Goal: Task Accomplishment & Management: Complete application form

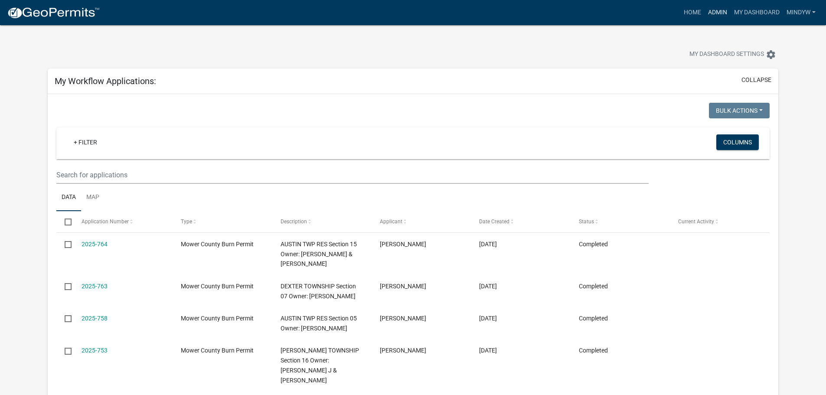
click at [717, 12] on link "Admin" at bounding box center [718, 12] width 26 height 16
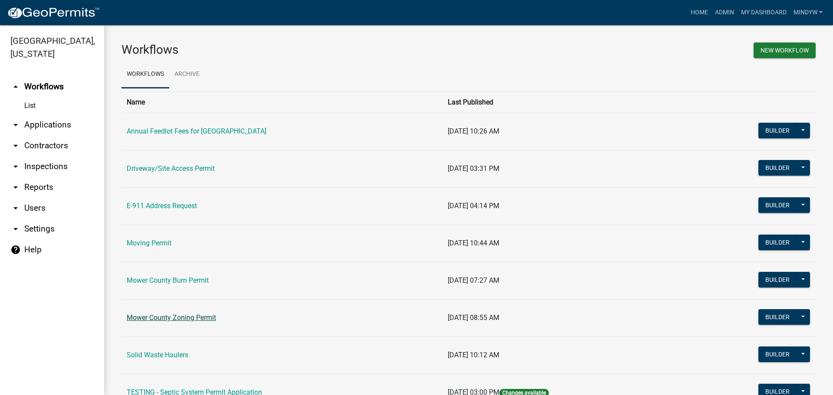
click at [196, 318] on link "Mower County Zoning Permit" at bounding box center [171, 318] width 89 height 8
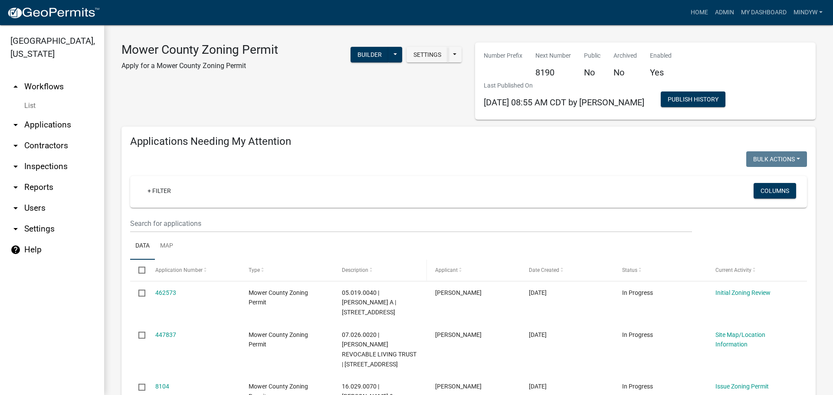
select select "1: 25"
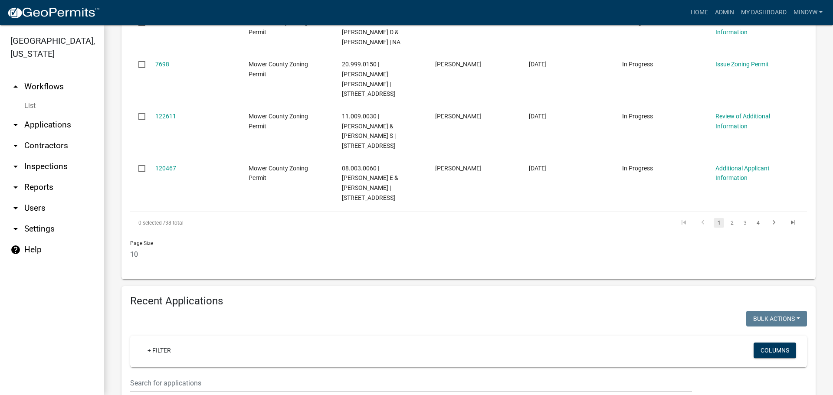
scroll to position [607, 0]
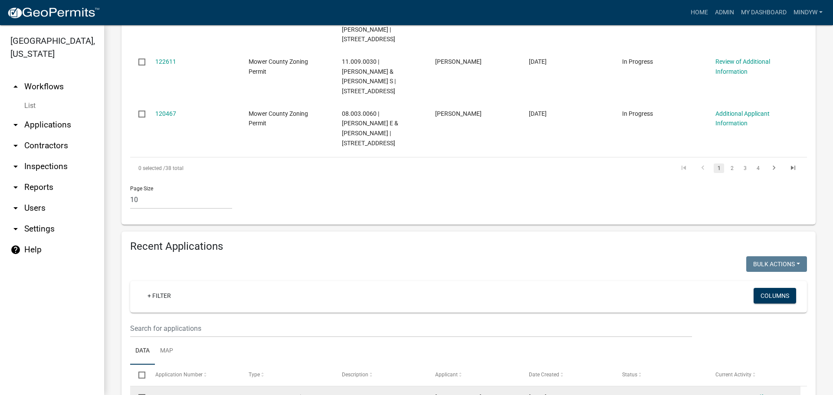
click at [164, 394] on link "480964" at bounding box center [165, 397] width 21 height 7
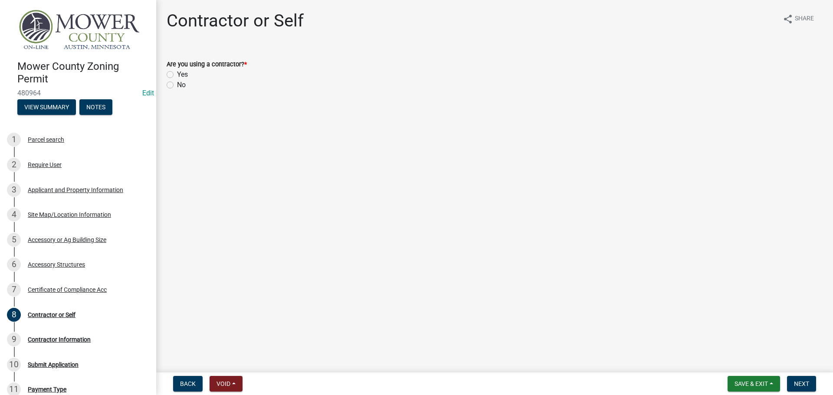
click at [177, 85] on label "No" at bounding box center [181, 85] width 9 height 10
click at [177, 85] on input "No" at bounding box center [180, 83] width 6 height 6
radio input "true"
click at [729, 387] on button "Save & Exit" at bounding box center [754, 384] width 52 height 16
click at [737, 344] on button "Save" at bounding box center [745, 340] width 69 height 21
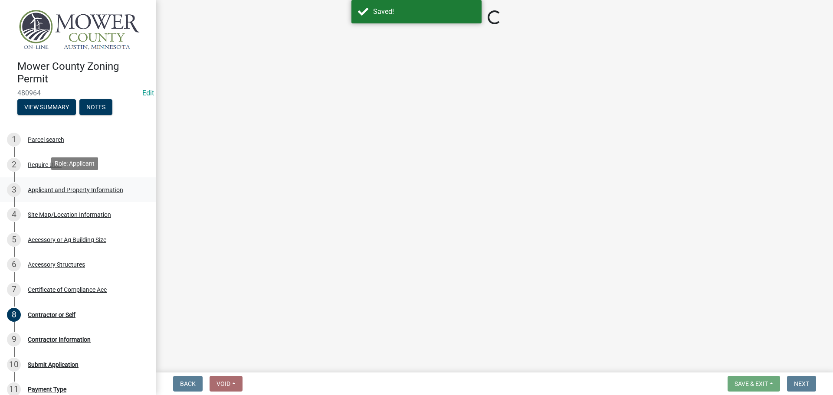
click at [80, 187] on div "Applicant and Property Information" at bounding box center [75, 190] width 95 height 6
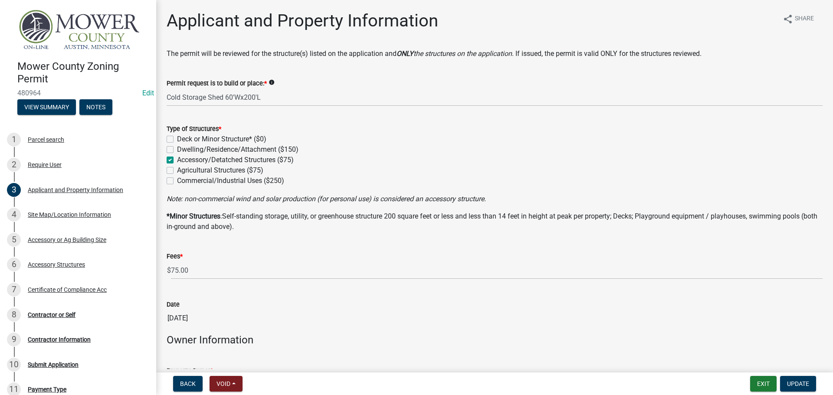
click at [177, 170] on label "Agricultural Structures ($75)" at bounding box center [220, 170] width 86 height 10
click at [177, 170] on input "Agricultural Structures ($75)" at bounding box center [180, 168] width 6 height 6
checkbox input "true"
checkbox input "false"
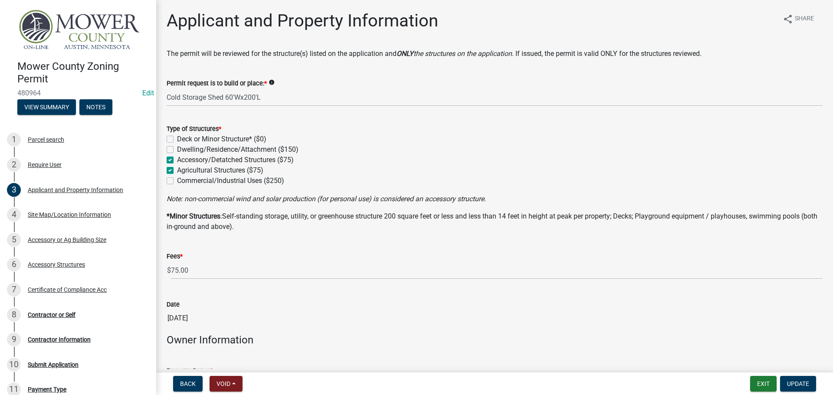
checkbox input "true"
checkbox input "false"
click at [797, 386] on span "Update" at bounding box center [798, 383] width 22 height 7
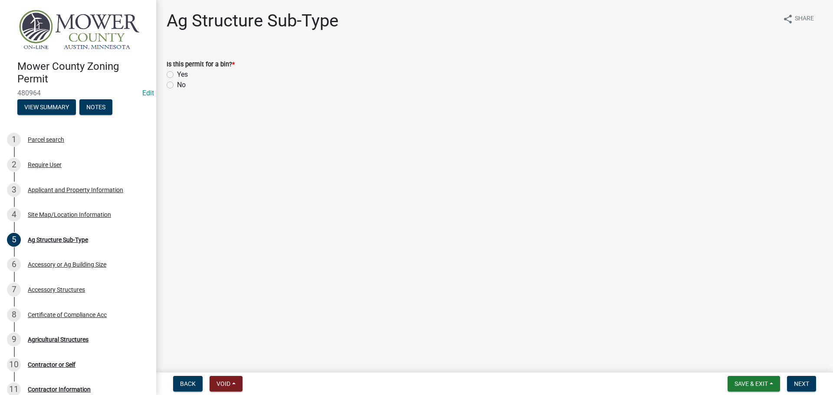
click at [177, 86] on label "No" at bounding box center [181, 85] width 9 height 10
click at [177, 85] on input "No" at bounding box center [180, 83] width 6 height 6
radio input "true"
click at [806, 387] on span "Next" at bounding box center [801, 383] width 15 height 7
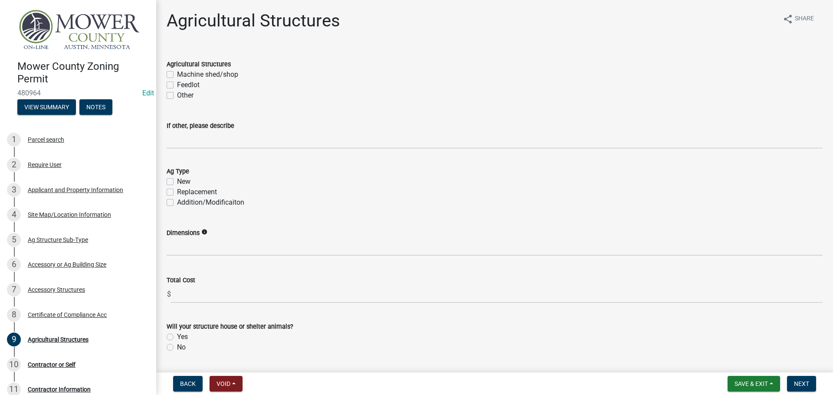
click at [177, 73] on label "Machine shed/shop" at bounding box center [207, 74] width 61 height 10
click at [177, 73] on input "Machine shed/shop" at bounding box center [180, 72] width 6 height 6
checkbox input "true"
checkbox input "false"
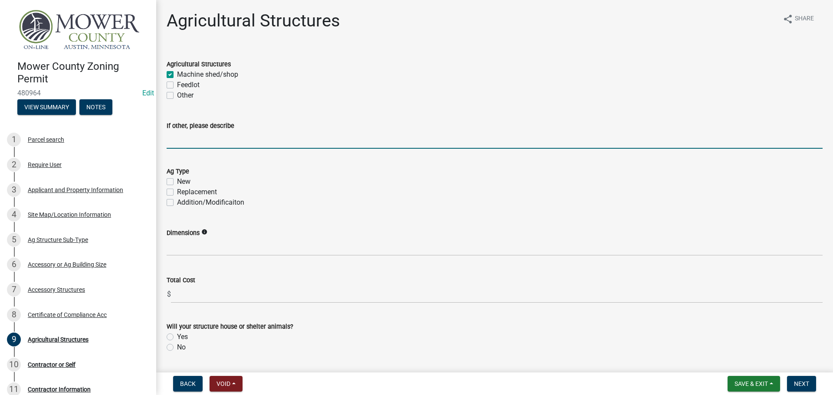
click at [190, 144] on input "If other, please describe" at bounding box center [495, 140] width 656 height 18
type input "Cold Storage"
click at [177, 180] on label "New" at bounding box center [183, 182] width 13 height 10
click at [177, 180] on input "New" at bounding box center [180, 180] width 6 height 6
checkbox input "true"
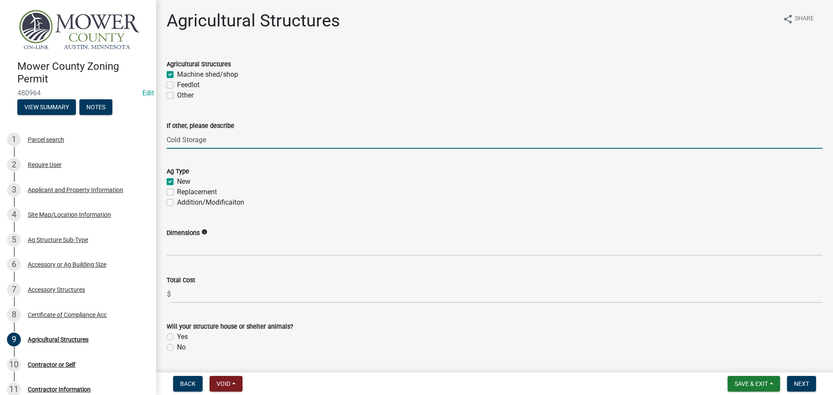
checkbox input "false"
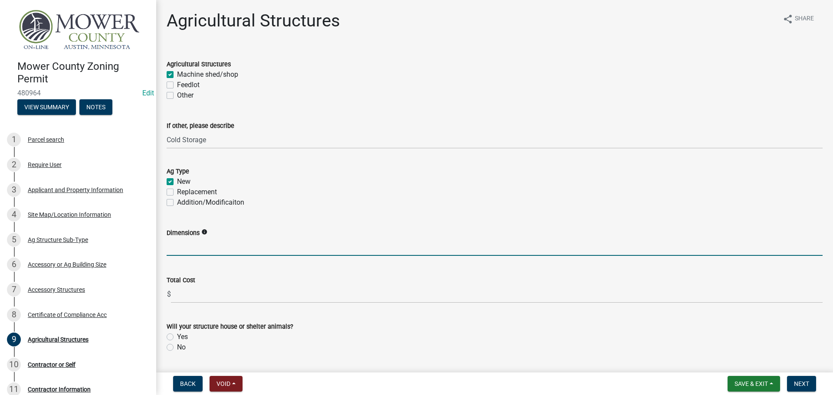
click at [184, 244] on input "Dimensions" at bounding box center [495, 247] width 656 height 18
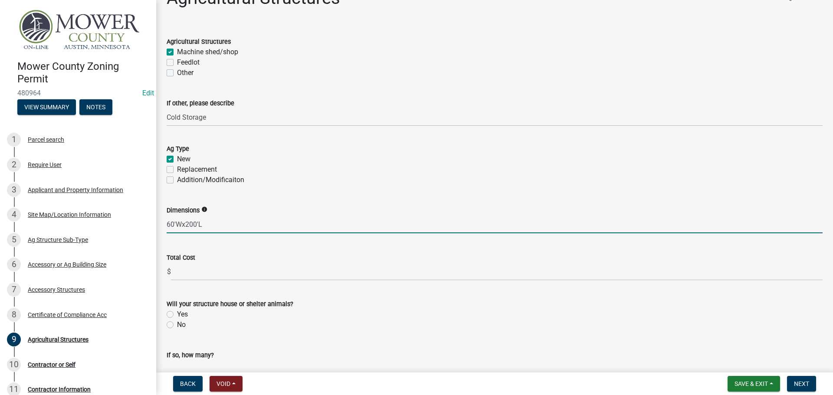
scroll to position [43, 0]
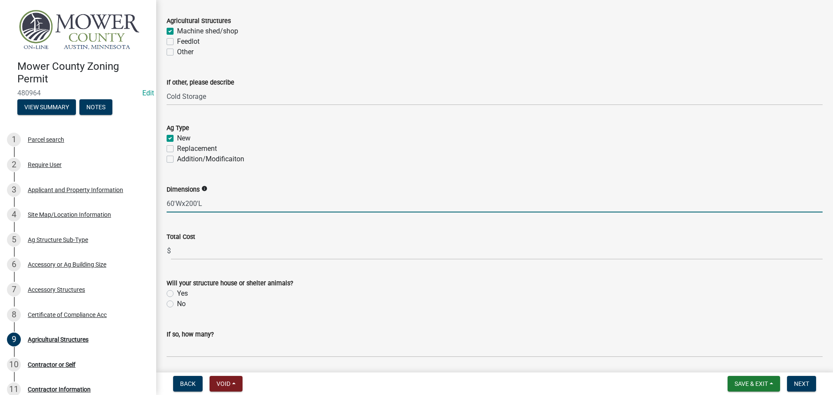
type input "60'Wx200'L"
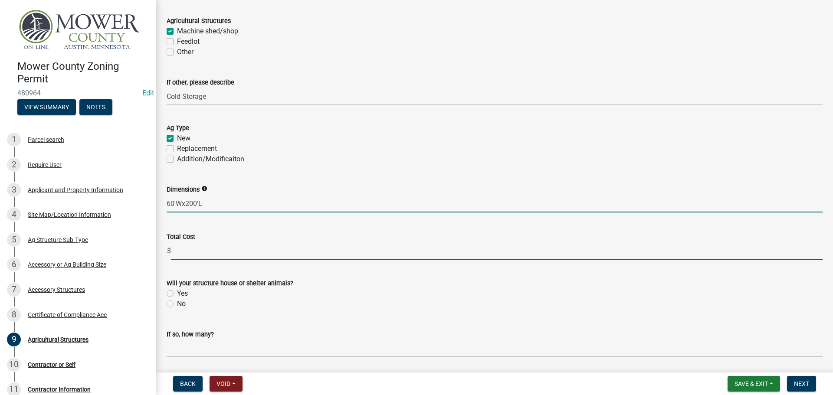
click at [225, 254] on input "text" at bounding box center [497, 251] width 652 height 18
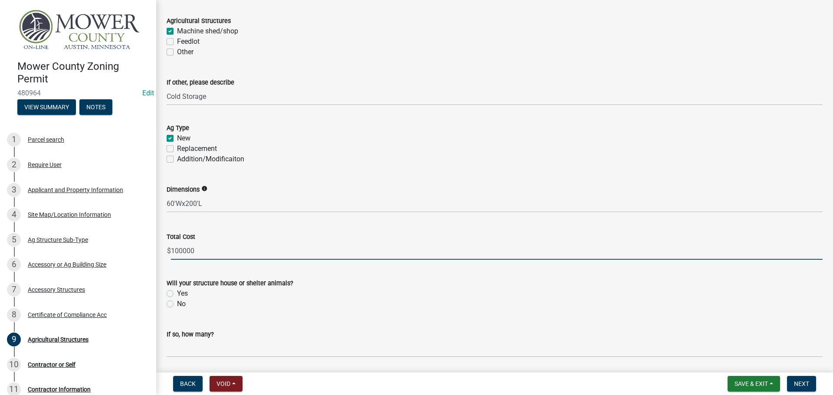
click at [184, 250] on input "100000" at bounding box center [497, 251] width 652 height 18
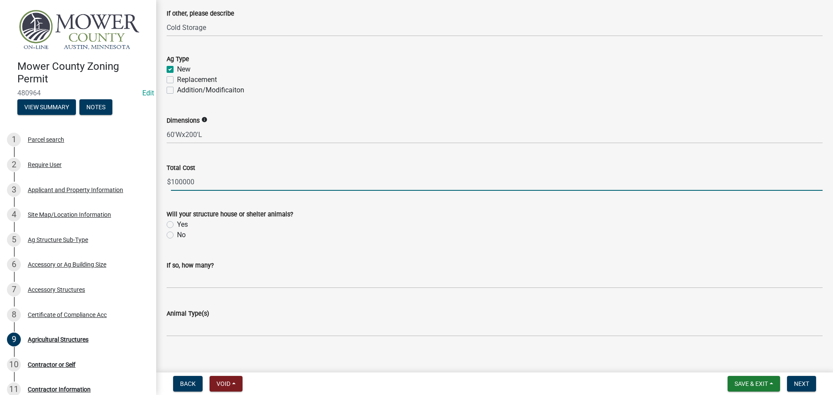
scroll to position [121, 0]
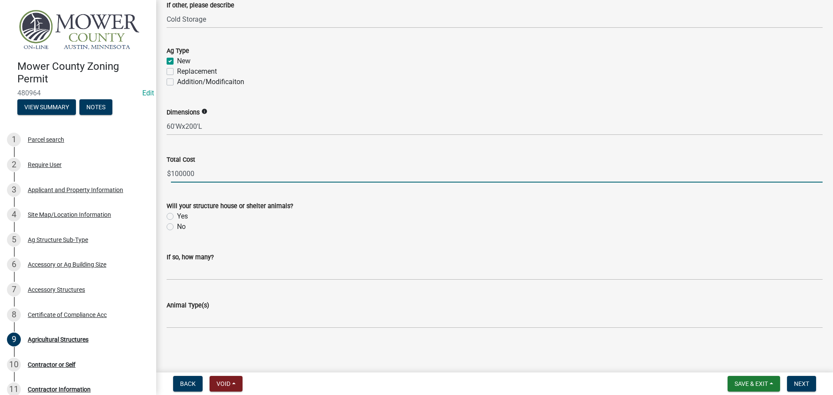
type input "100000"
click at [177, 226] on label "No" at bounding box center [181, 227] width 9 height 10
click at [177, 226] on input "No" at bounding box center [180, 225] width 6 height 6
radio input "true"
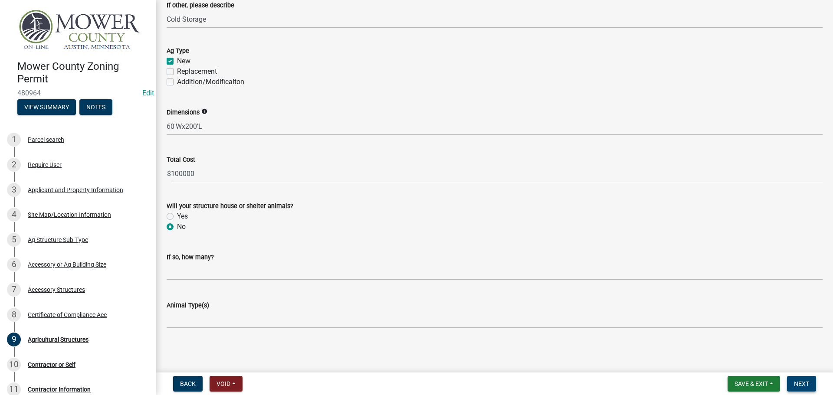
click at [801, 384] on span "Next" at bounding box center [801, 383] width 15 height 7
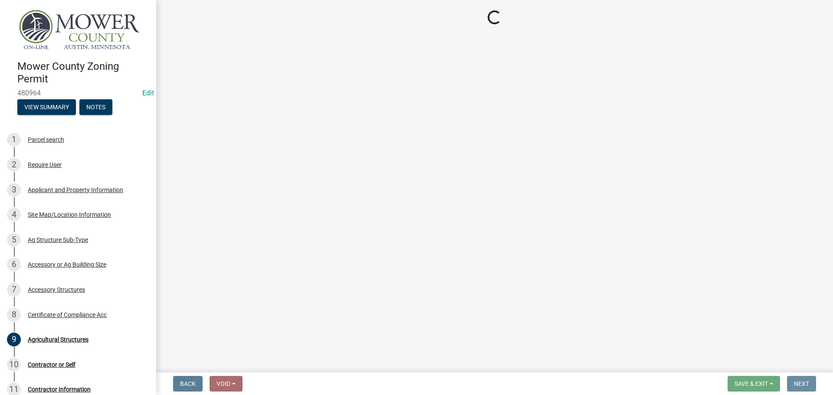
scroll to position [0, 0]
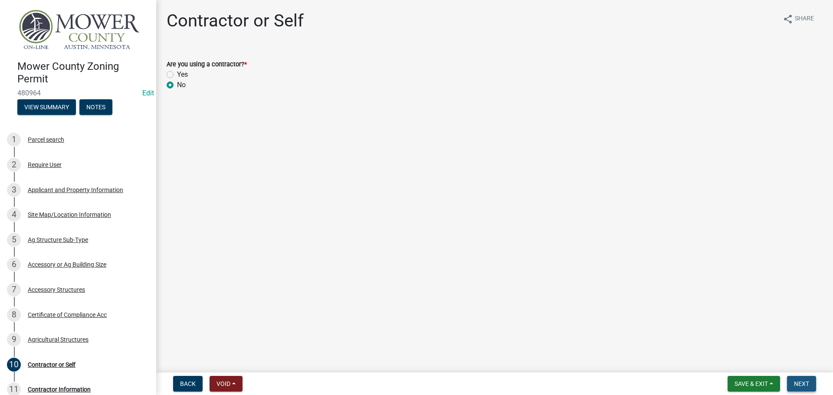
click at [806, 384] on span "Next" at bounding box center [801, 383] width 15 height 7
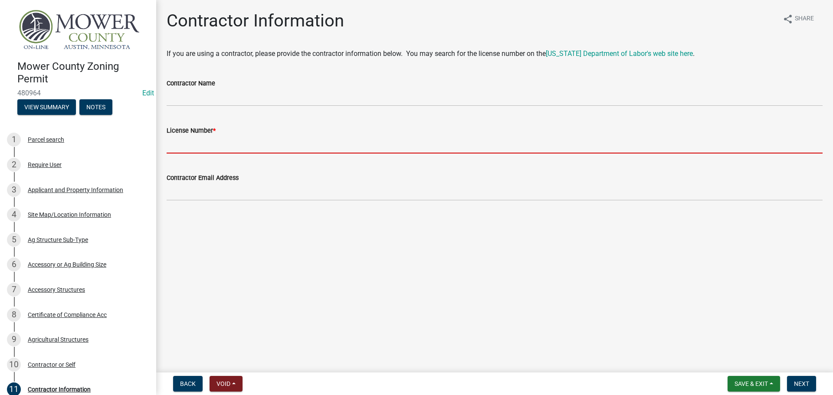
click at [212, 145] on input "License Number *" at bounding box center [495, 145] width 656 height 18
type input "NA"
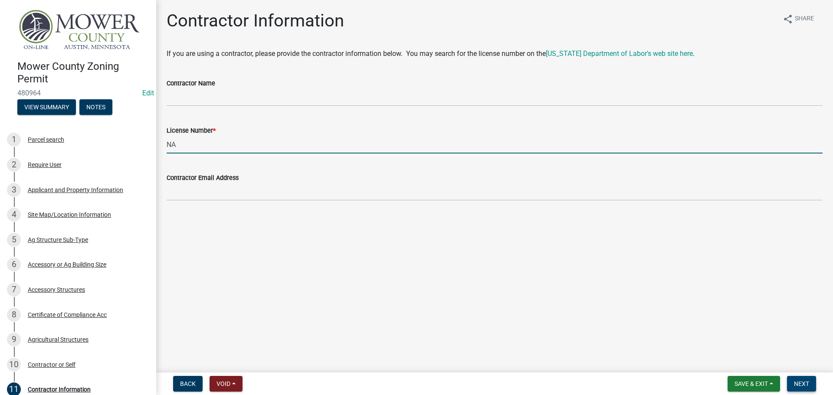
click at [808, 383] on span "Next" at bounding box center [801, 383] width 15 height 7
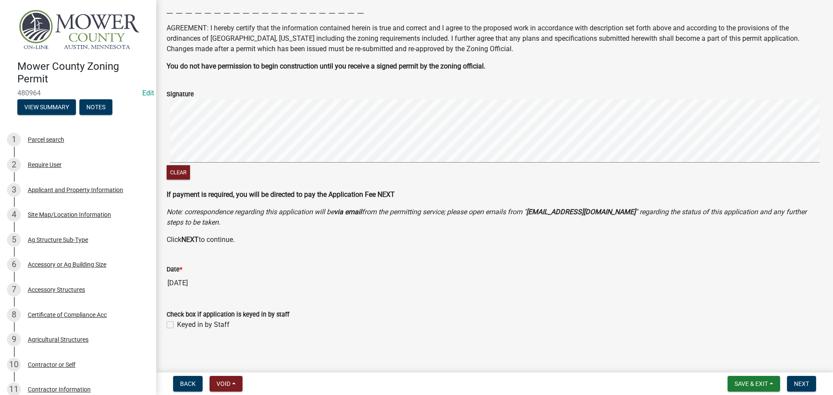
scroll to position [127, 0]
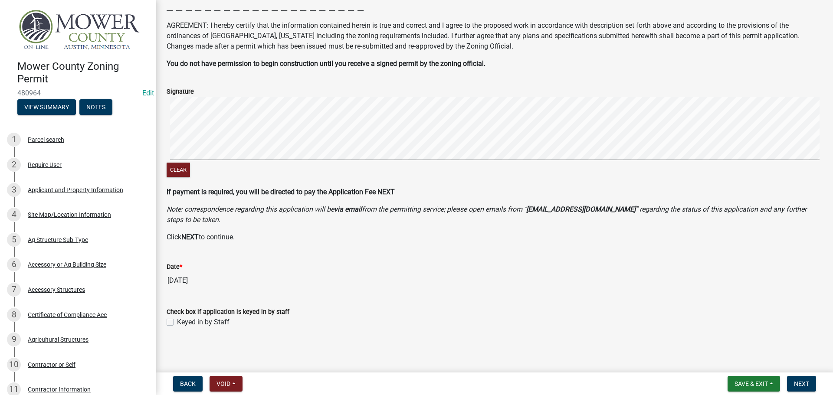
click at [177, 323] on label "Keyed in by Staff" at bounding box center [203, 322] width 52 height 10
click at [177, 323] on input "Keyed in by Staff" at bounding box center [180, 320] width 6 height 6
checkbox input "true"
click at [804, 384] on span "Next" at bounding box center [801, 383] width 15 height 7
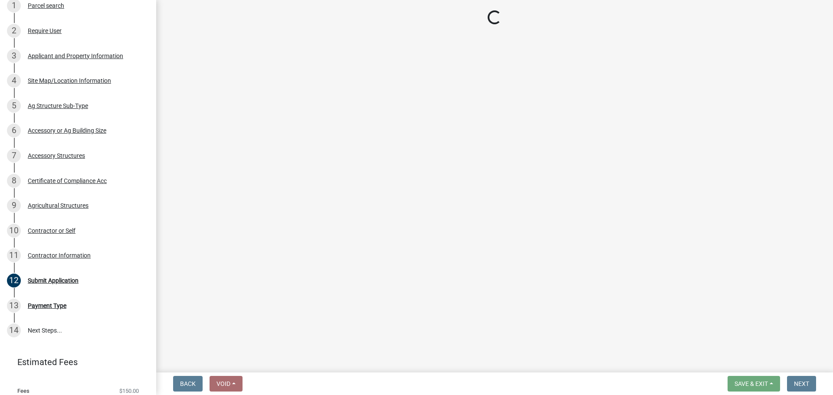
scroll to position [161, 0]
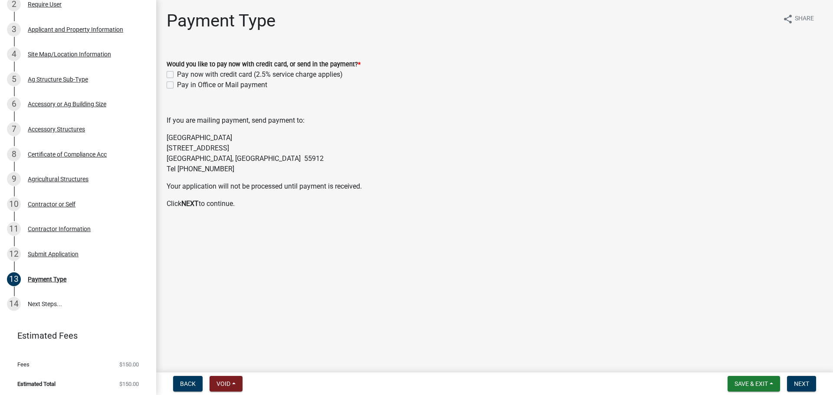
click at [177, 84] on label "Pay in Office or Mail payment" at bounding box center [222, 85] width 90 height 10
click at [177, 84] on input "Pay in Office or Mail payment" at bounding box center [180, 83] width 6 height 6
checkbox input "true"
checkbox input "false"
checkbox input "true"
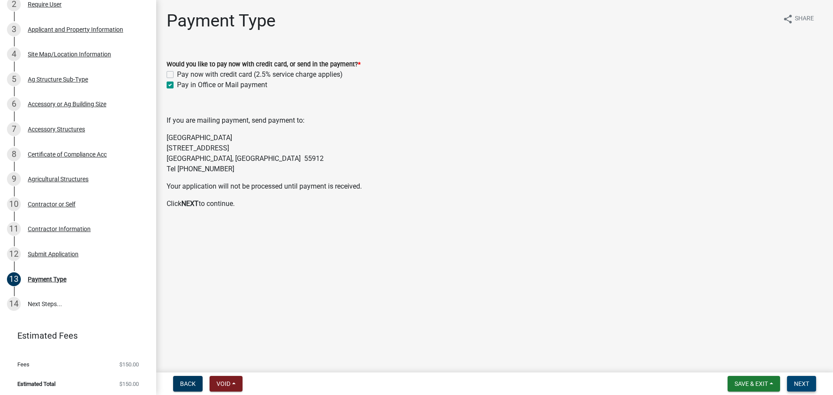
click at [800, 382] on span "Next" at bounding box center [801, 383] width 15 height 7
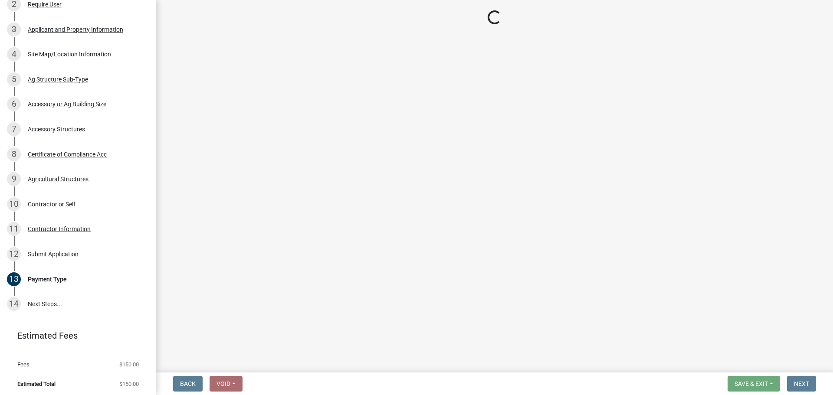
select select "3: 3"
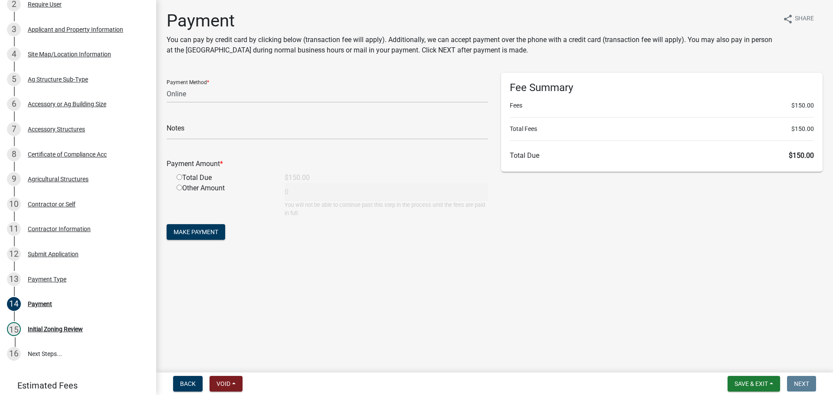
scroll to position [210, 0]
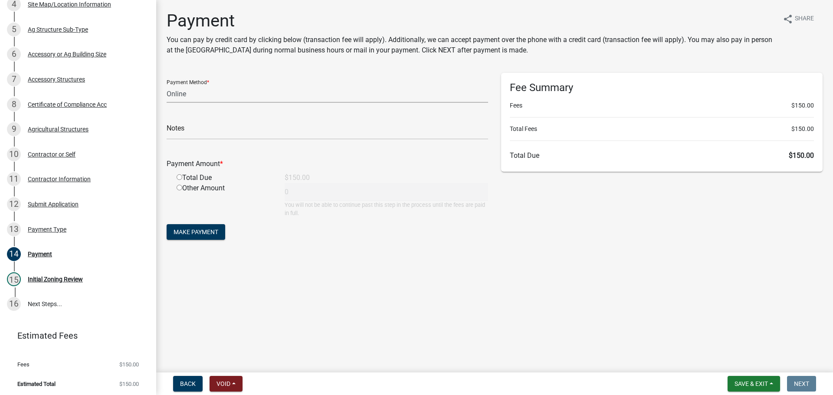
click at [209, 98] on select "Credit Card POS Check Cash Online" at bounding box center [327, 94] width 321 height 18
click at [167, 85] on select "Credit Card POS Check Cash Online" at bounding box center [327, 94] width 321 height 18
click at [207, 132] on input "text" at bounding box center [327, 131] width 321 height 18
type input "182725476"
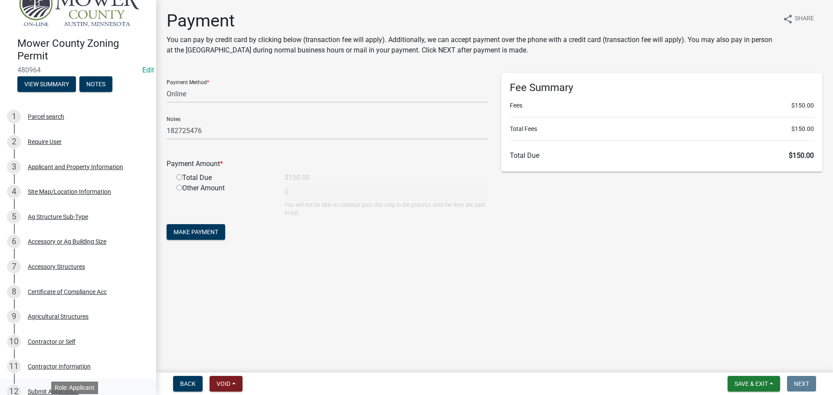
scroll to position [0, 0]
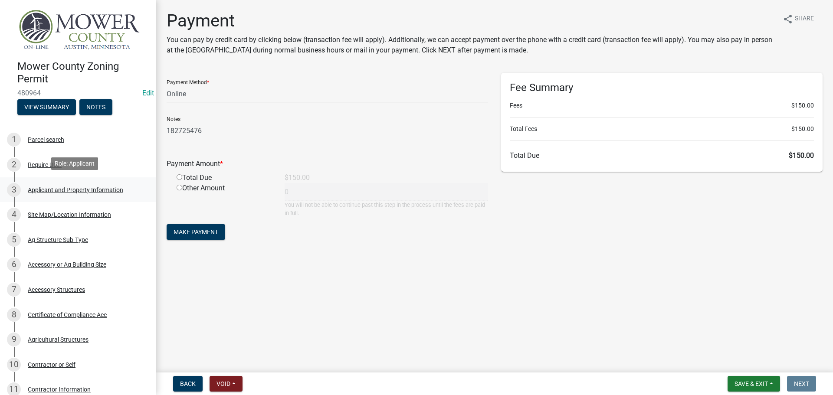
click at [56, 187] on div "Applicant and Property Information" at bounding box center [75, 190] width 95 height 6
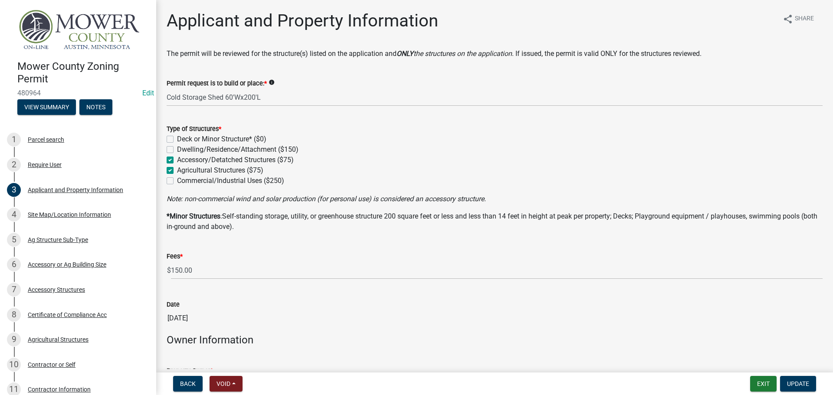
click at [177, 169] on label "Agricultural Structures ($75)" at bounding box center [220, 170] width 86 height 10
click at [177, 169] on input "Agricultural Structures ($75)" at bounding box center [180, 168] width 6 height 6
checkbox input "false"
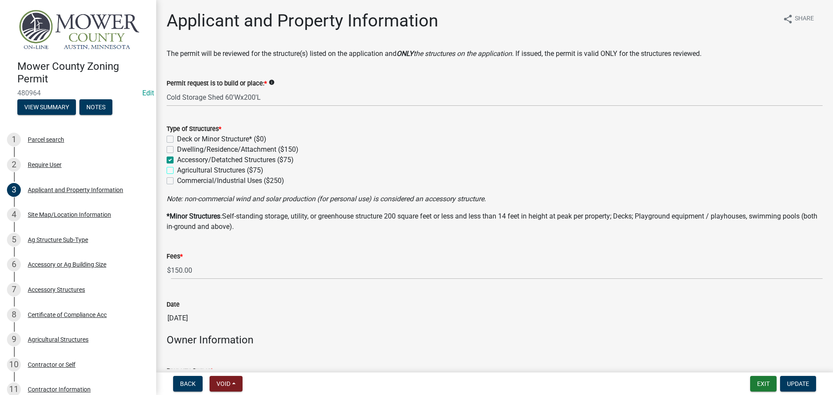
checkbox input "true"
checkbox input "false"
click at [805, 386] on span "Update" at bounding box center [798, 383] width 22 height 7
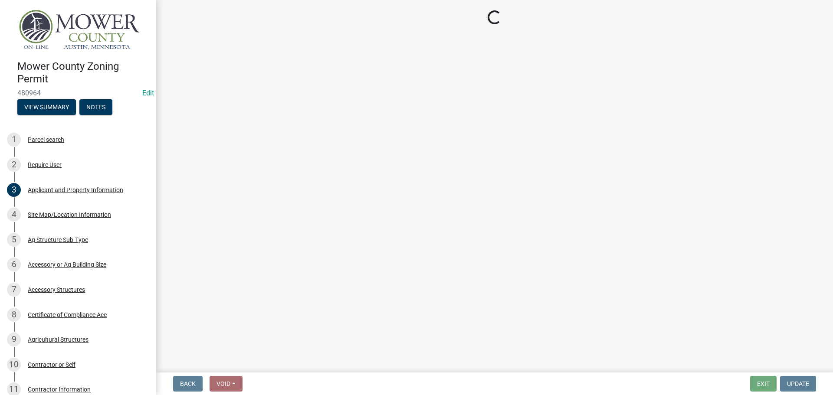
select select "3: 3"
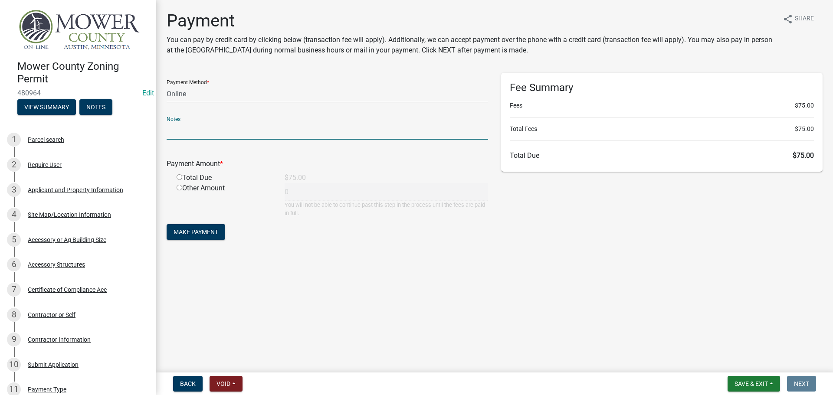
click at [208, 133] on input "text" at bounding box center [327, 131] width 321 height 18
type input "182725476"
click at [179, 178] on input "radio" at bounding box center [180, 177] width 6 height 6
radio input "true"
type input "75"
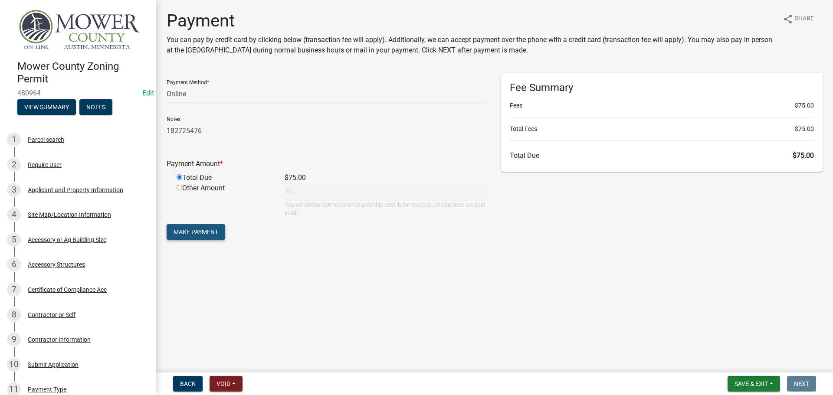
click at [200, 233] on span "Make Payment" at bounding box center [196, 232] width 45 height 7
drag, startPoint x: 201, startPoint y: 95, endPoint x: 192, endPoint y: 93, distance: 8.9
click at [201, 95] on select "Credit Card POS Check Cash Online" at bounding box center [327, 94] width 321 height 18
click at [200, 94] on select "Credit Card POS Check Cash Online" at bounding box center [327, 94] width 321 height 18
click at [191, 97] on select "Credit Card POS Check Cash Online" at bounding box center [327, 94] width 321 height 18
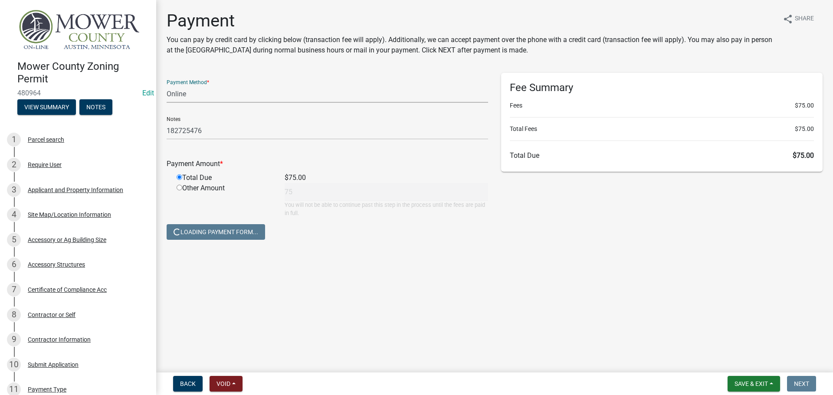
click at [232, 82] on div "Payment Method * Credit Card POS Check Cash Online" at bounding box center [327, 88] width 321 height 30
drag, startPoint x: 209, startPoint y: 130, endPoint x: 164, endPoint y: 131, distance: 44.3
click at [164, 131] on div "Payment Method * Credit Card POS Check Cash Online Notes 182725476 Payment Amou…" at bounding box center [327, 161] width 334 height 177
click at [207, 98] on select "Credit Card POS Check Cash Online" at bounding box center [327, 94] width 321 height 18
select select "0: 2"
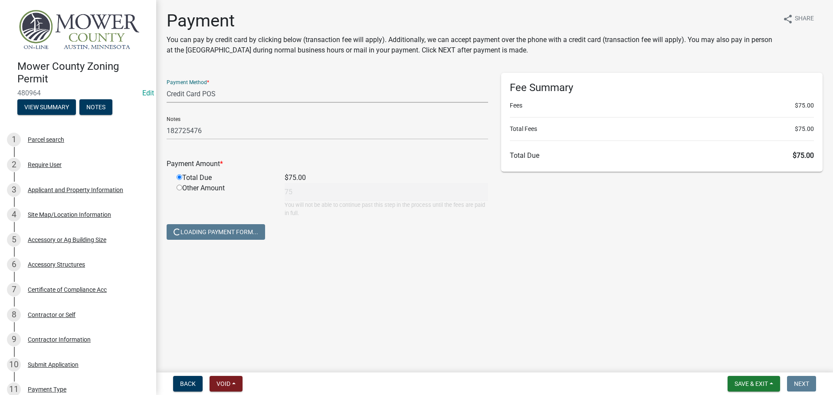
click at [167, 85] on select "Credit Card POS Check Cash Online" at bounding box center [327, 94] width 321 height 18
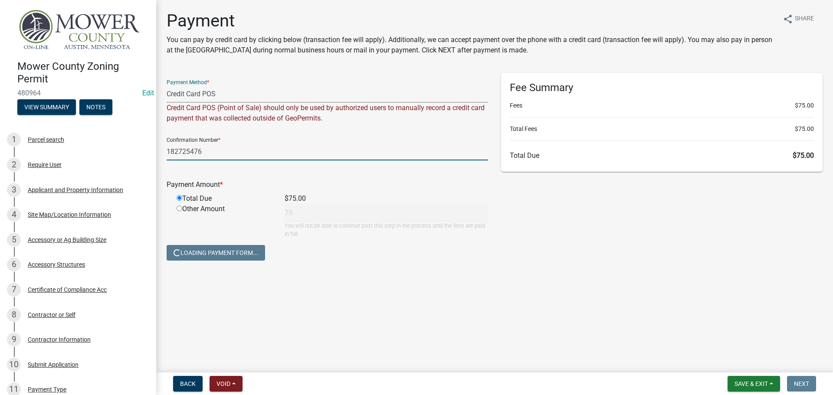
click at [201, 159] on input "182725476" at bounding box center [327, 152] width 321 height 18
click at [179, 211] on div "Other Amount" at bounding box center [224, 221] width 108 height 34
drag, startPoint x: 205, startPoint y: 156, endPoint x: 161, endPoint y: 152, distance: 44.4
click at [161, 152] on div "Payment Method * Credit Card POS Check Cash Online Credit Card POS (Point of Sa…" at bounding box center [327, 172] width 334 height 198
click at [184, 381] on span "Back" at bounding box center [188, 383] width 16 height 7
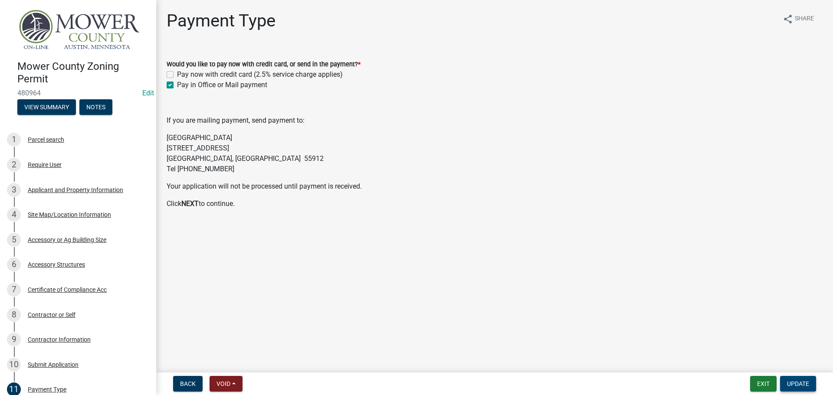
click at [807, 383] on span "Update" at bounding box center [798, 383] width 22 height 7
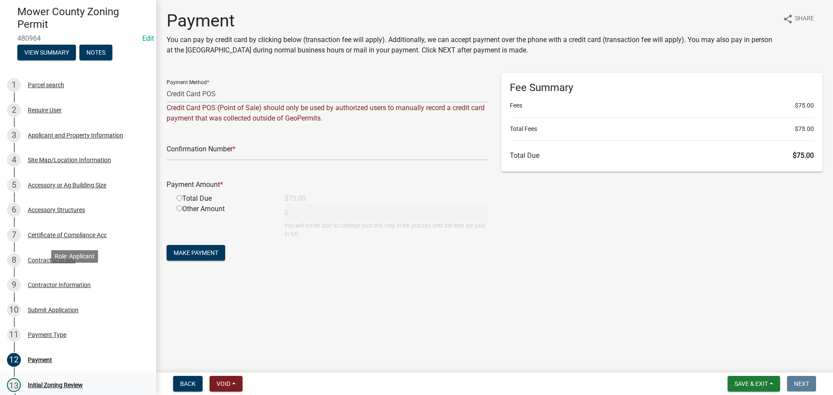
scroll to position [161, 0]
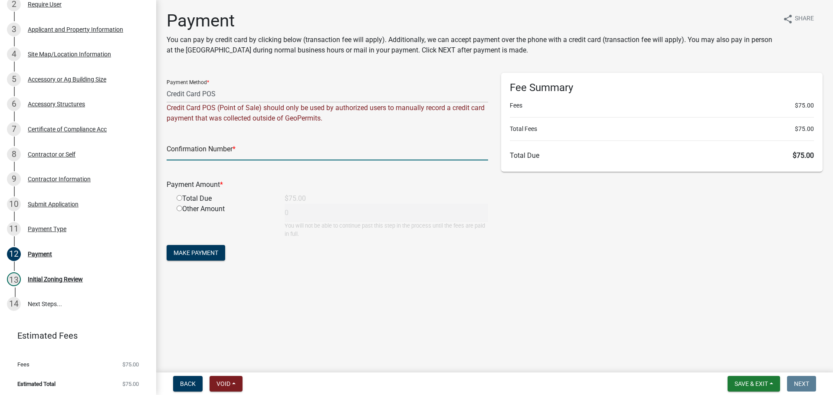
click at [227, 150] on input "text" at bounding box center [327, 152] width 321 height 18
paste input "182725476"
type input "182725476"
click at [178, 200] on input "radio" at bounding box center [180, 198] width 6 height 6
radio input "true"
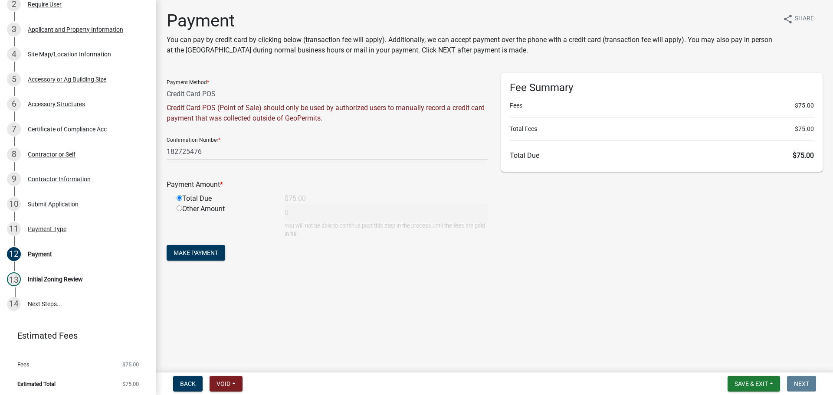
type input "75"
click at [194, 251] on span "Make Payment" at bounding box center [196, 252] width 45 height 7
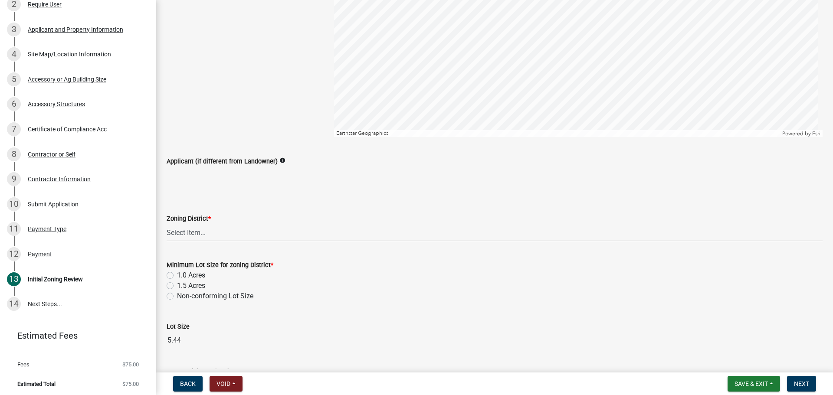
scroll to position [260, 0]
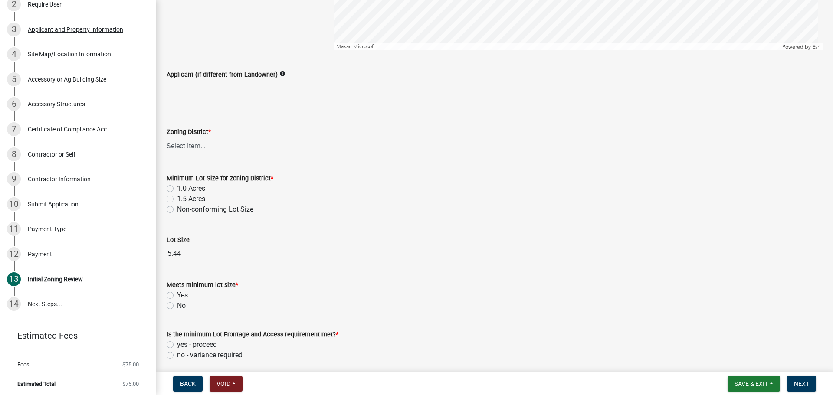
click at [223, 155] on wm-data-entity-input "Zoning District * Select Item... Agricultural District Rural Management Distric…" at bounding box center [495, 133] width 656 height 59
click at [223, 151] on select "Select Item... Agricultural District Rural Management District Urban Expansion …" at bounding box center [495, 146] width 656 height 18
click at [167, 137] on select "Select Item... Agricultural District Rural Management District Urban Expansion …" at bounding box center [495, 146] width 656 height 18
select select "b3482f8c-74ac-4d6a-bff7-6eca71038996"
click at [177, 199] on label "1.5 Acres" at bounding box center [191, 199] width 28 height 10
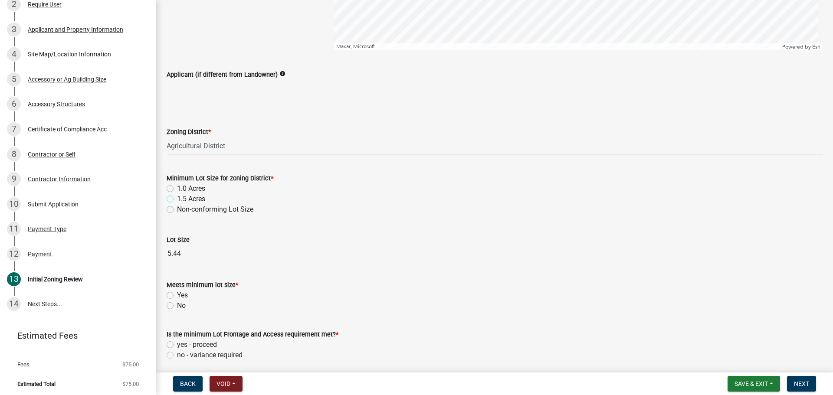
click at [177, 199] on input "1.5 Acres" at bounding box center [180, 197] width 6 height 6
radio input "true"
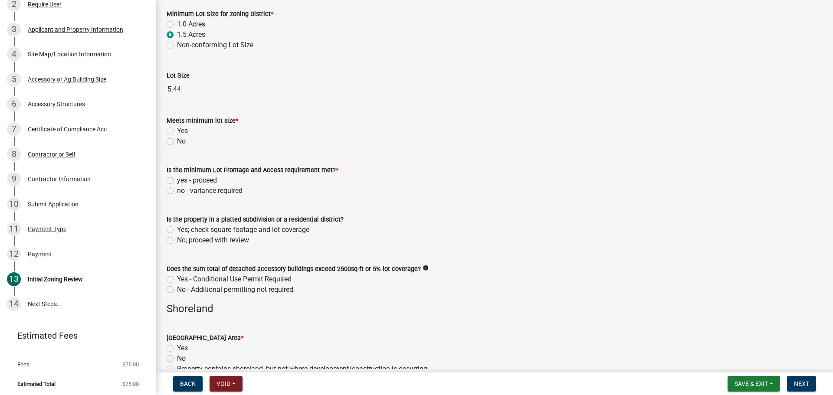
scroll to position [434, 0]
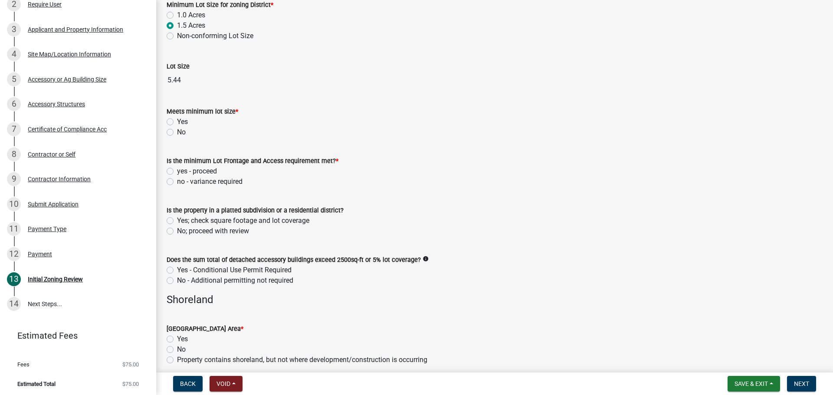
click at [177, 121] on label "Yes" at bounding box center [182, 122] width 11 height 10
click at [177, 121] on input "Yes" at bounding box center [180, 120] width 6 height 6
radio input "true"
click at [177, 170] on label "yes - proceed" at bounding box center [197, 171] width 40 height 10
click at [177, 170] on input "yes - proceed" at bounding box center [180, 169] width 6 height 6
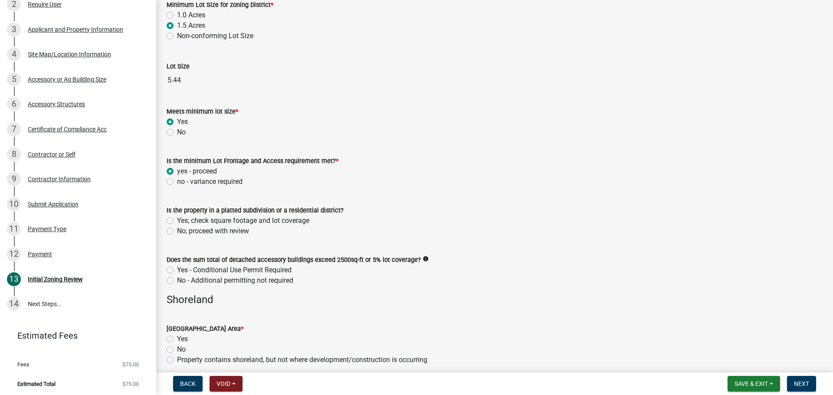
radio input "true"
click at [177, 230] on label "No; proceed with review" at bounding box center [213, 231] width 72 height 10
click at [177, 230] on input "No; proceed with review" at bounding box center [180, 229] width 6 height 6
radio input "true"
click at [177, 281] on label "No - Additional permitting not required" at bounding box center [235, 280] width 116 height 10
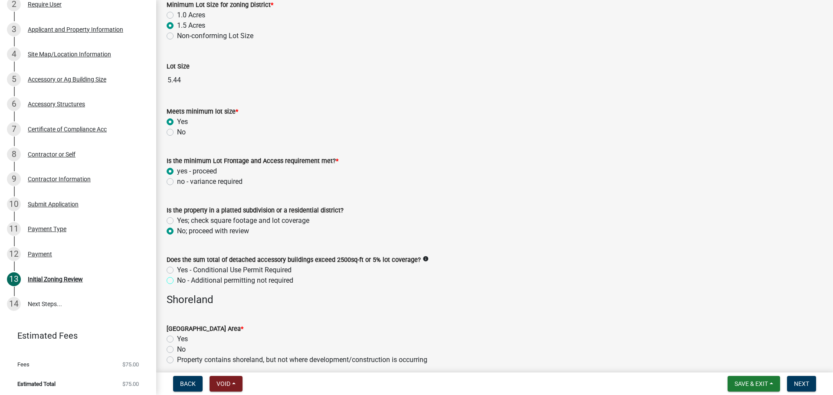
click at [177, 281] on input "No - Additional permitting not required" at bounding box center [180, 278] width 6 height 6
radio input "true"
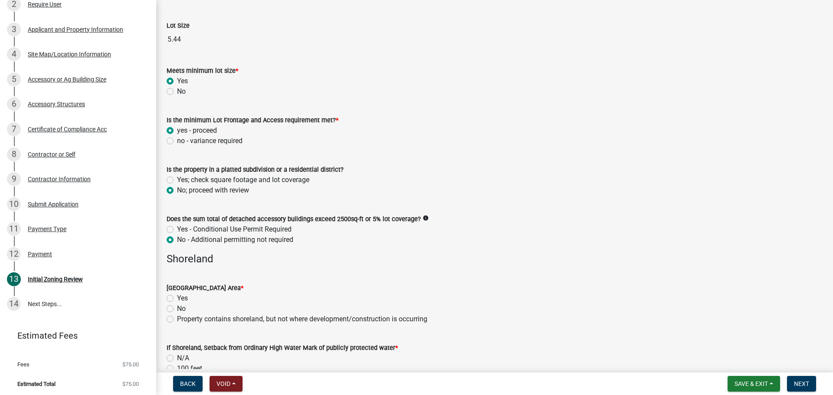
scroll to position [651, 0]
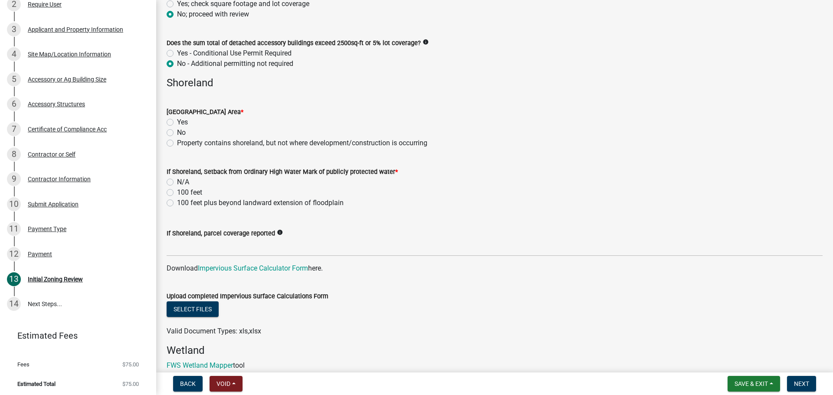
click at [177, 131] on label "No" at bounding box center [181, 133] width 9 height 10
click at [177, 131] on input "No" at bounding box center [180, 131] width 6 height 6
radio input "true"
click at [177, 184] on label "N/A" at bounding box center [183, 182] width 12 height 10
click at [177, 183] on input "N/A" at bounding box center [180, 180] width 6 height 6
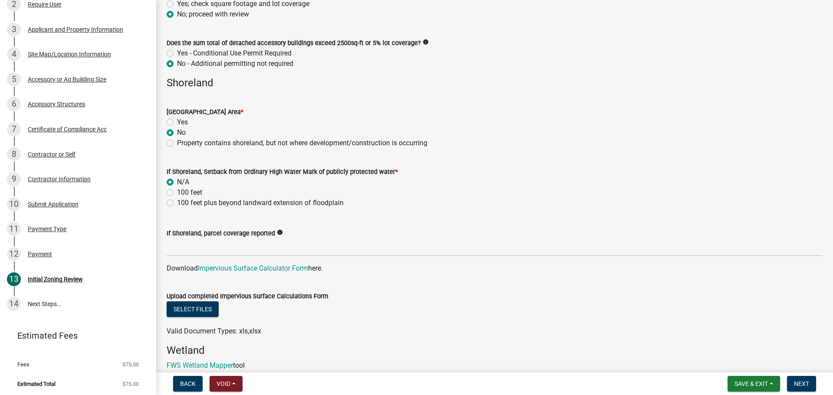
radio input "true"
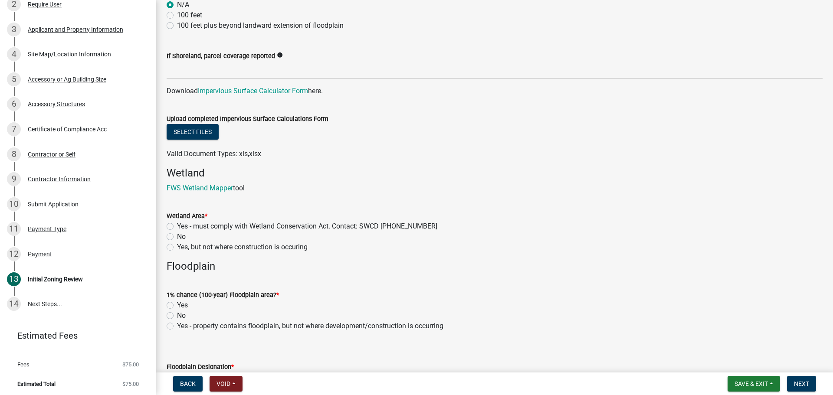
scroll to position [868, 0]
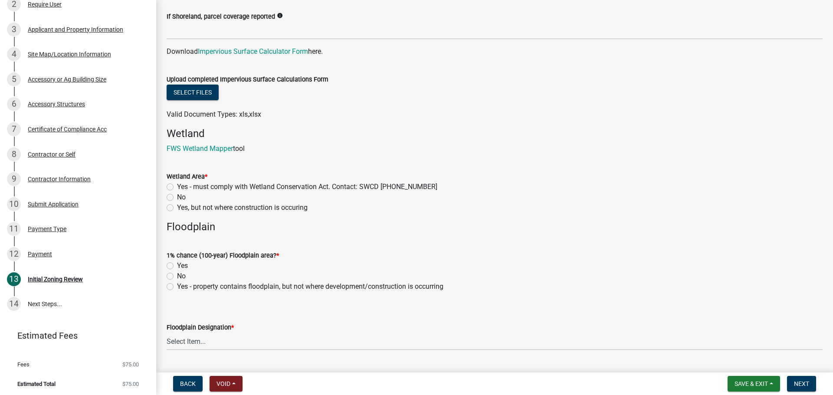
click at [177, 195] on label "No" at bounding box center [181, 197] width 9 height 10
click at [177, 195] on input "No" at bounding box center [180, 195] width 6 height 6
radio input "true"
click at [177, 276] on label "No" at bounding box center [181, 276] width 9 height 10
click at [177, 276] on input "No" at bounding box center [180, 274] width 6 height 6
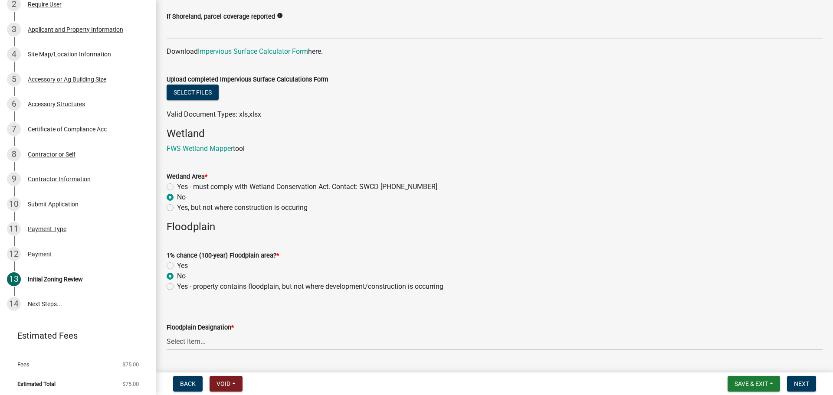
radio input "true"
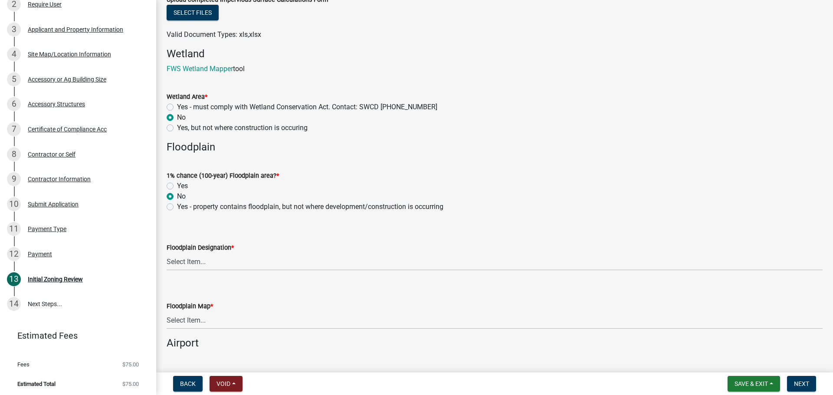
scroll to position [1041, 0]
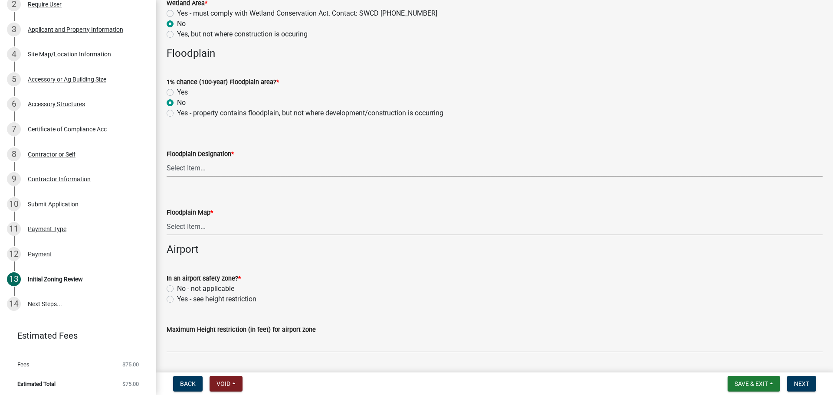
click at [207, 171] on select "Select Item... FEMA Zone X, unshaded: Area of minimal flood risk FEMA Zone X, s…" at bounding box center [495, 168] width 656 height 18
click at [167, 159] on select "Select Item... FEMA Zone X, unshaded: Area of minimal flood risk FEMA Zone X, s…" at bounding box center [495, 168] width 656 height 18
select select "dde31415-e60a-4751-ae01-743b3f90a971"
click at [233, 229] on select "Select Item... Community 270307; Panel #27099________ COMMUNITY 270307 PANEL # …" at bounding box center [495, 227] width 656 height 18
click at [167, 218] on select "Select Item... Community 270307; Panel #27099________ COMMUNITY 270307 PANEL # …" at bounding box center [495, 227] width 656 height 18
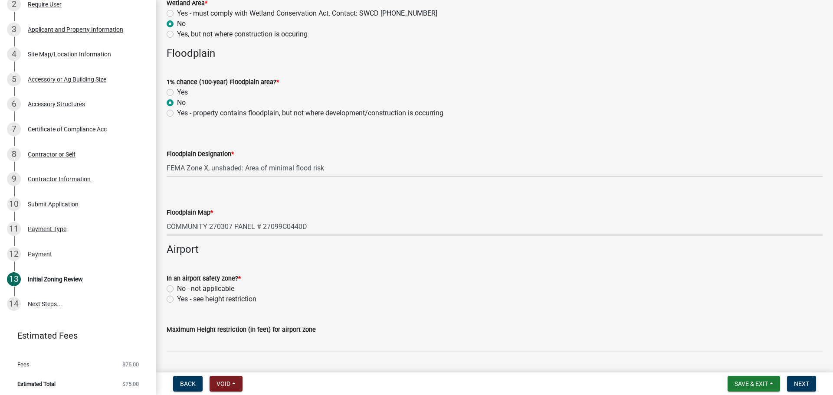
select select "1d8b528e-cc02-4b5d-b142-90357b4975ce"
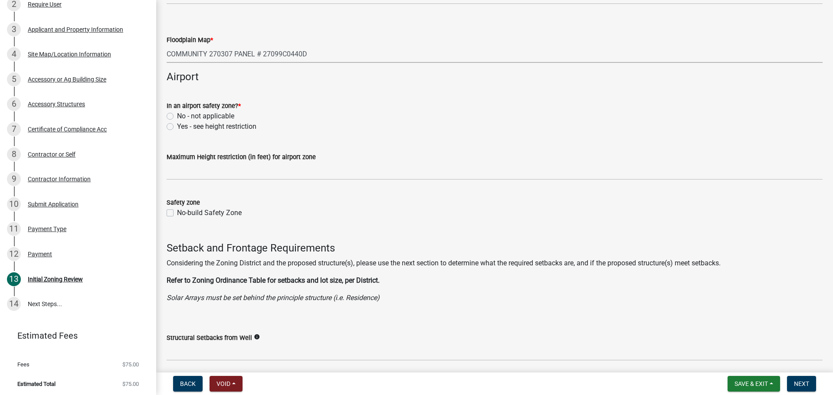
scroll to position [1215, 0]
click at [177, 116] on label "No - not applicable" at bounding box center [205, 115] width 57 height 10
click at [177, 116] on input "No - not applicable" at bounding box center [180, 113] width 6 height 6
radio input "true"
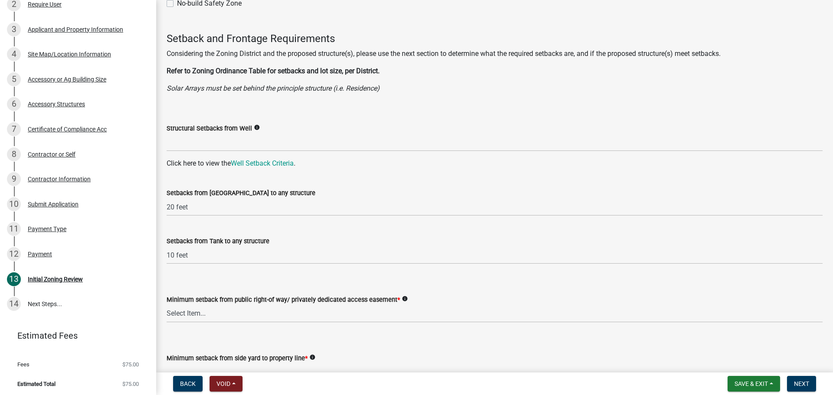
scroll to position [1432, 0]
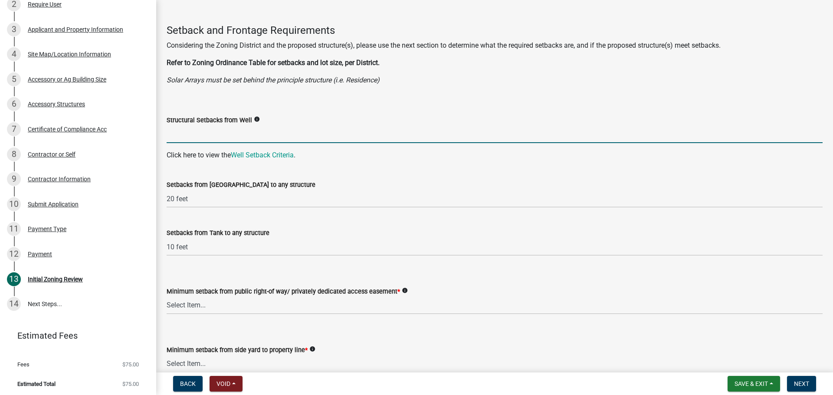
click at [184, 140] on input "Structural Setbacks from Well" at bounding box center [495, 134] width 656 height 18
type input "3Ft"
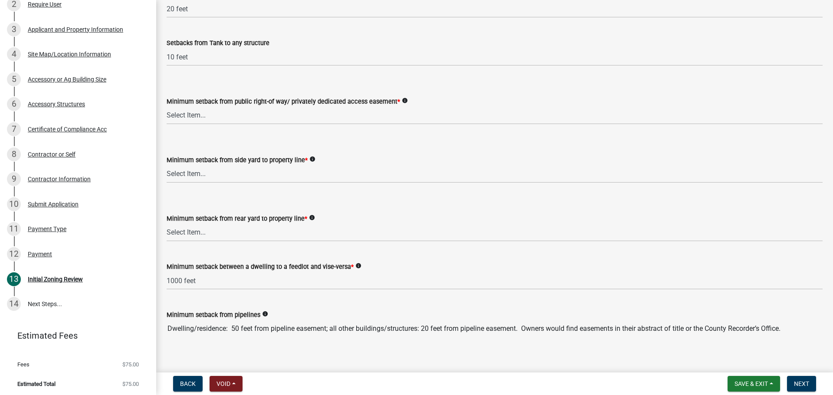
scroll to position [1649, 0]
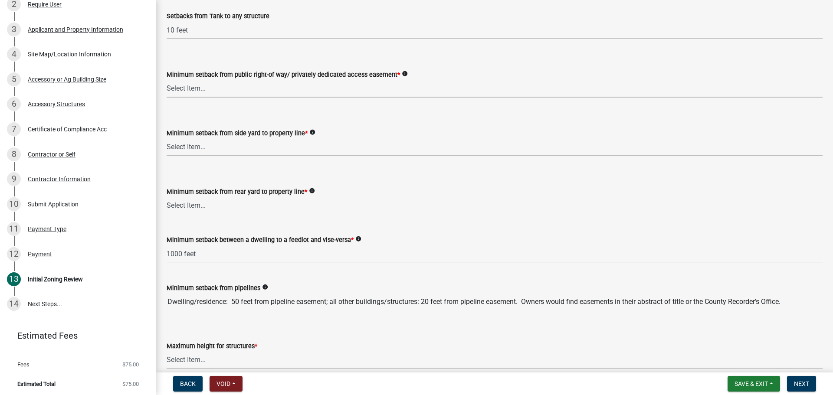
click at [215, 89] on select "Select Item... 25 feet 40 feet 90 feet from Trunk Highways 25 feet* double fron…" at bounding box center [495, 89] width 656 height 18
click at [167, 80] on select "Select Item... 25 feet 40 feet 90 feet from Trunk Highways 25 feet* double fron…" at bounding box center [495, 89] width 656 height 18
click at [207, 92] on select "Select Item... 25 feet 40 feet 90 feet from Trunk Highways 25 feet* double fron…" at bounding box center [495, 89] width 656 height 18
click at [167, 80] on select "Select Item... 25 feet 40 feet 90 feet from Trunk Highways 25 feet* double fron…" at bounding box center [495, 89] width 656 height 18
select select "c47060ae-5a59-4598-aaca-6dd441bdfcfe"
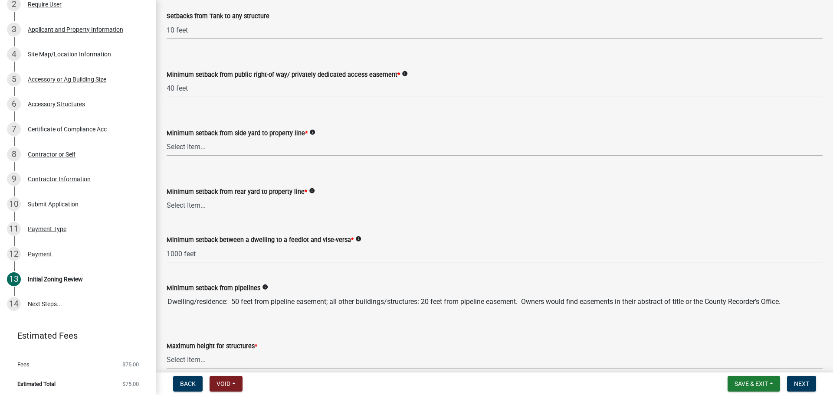
click at [217, 148] on select "Select Item... 5 feet 20 feet 30 feet 40 feet 75 feet Livestock (not a feedlot)…" at bounding box center [495, 147] width 656 height 18
click at [167, 138] on select "Select Item... 5 feet 20 feet 30 feet 40 feet 75 feet Livestock (not a feedlot)…" at bounding box center [495, 147] width 656 height 18
select select "9a9d9ea8-ba4c-4382-ad6b-de95ff89fc1c"
click at [217, 213] on select "Select Item... 20 feet 25 feet 40 feet 50 feet Livestock (not a feedlot), fur-b…" at bounding box center [495, 206] width 656 height 18
click at [167, 197] on select "Select Item... 20 feet 25 feet 40 feet 50 feet Livestock (not a feedlot), fur-b…" at bounding box center [495, 206] width 656 height 18
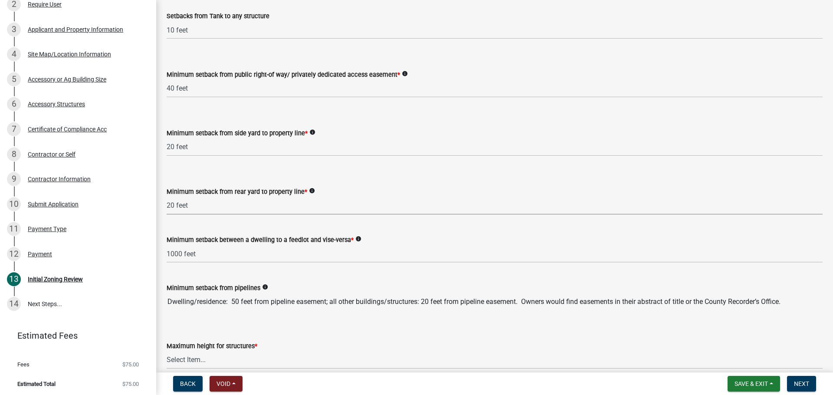
select select "aed63dd0-ddda-46d5-8ef8-3a5d93ffbb59"
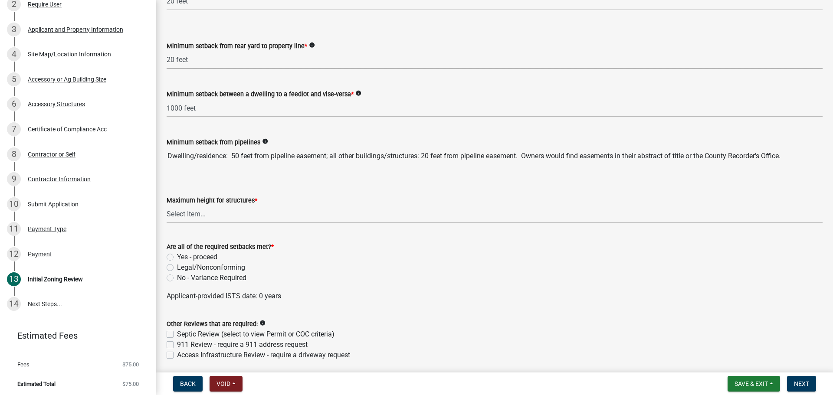
scroll to position [1822, 0]
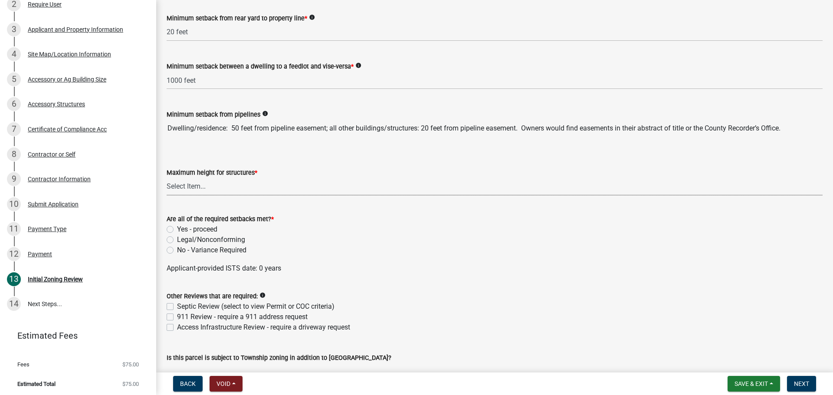
click at [194, 184] on select "Select Item... 35 feet 45 feet Agricultural Structure - exempt Other structure …" at bounding box center [495, 187] width 656 height 18
click at [167, 178] on select "Select Item... 35 feet 45 feet Agricultural Structure - exempt Other structure …" at bounding box center [495, 187] width 656 height 18
select select "f85b0be6-0ba0-4e52-abd8-9a831d915a76"
click at [177, 227] on label "Yes - proceed" at bounding box center [197, 229] width 40 height 10
click at [177, 227] on input "Yes - proceed" at bounding box center [180, 227] width 6 height 6
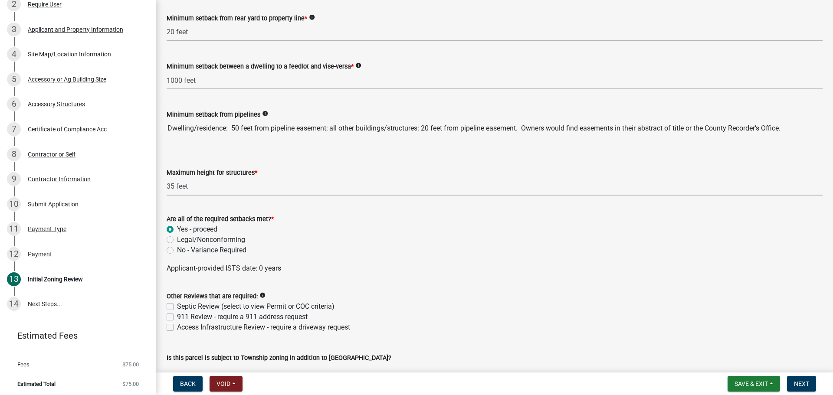
radio input "true"
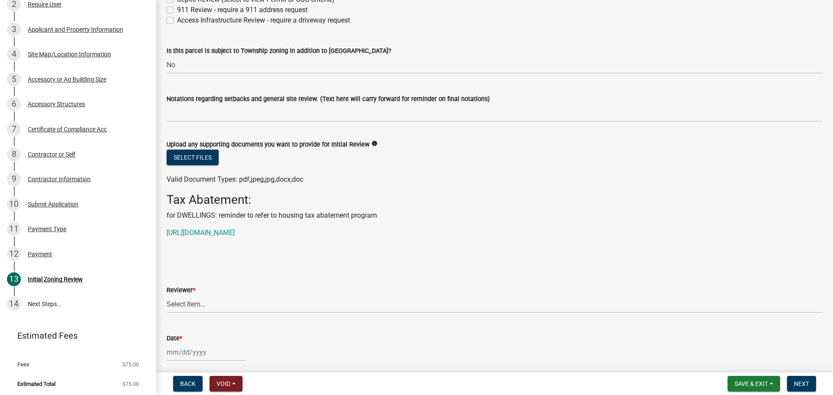
scroll to position [2256, 0]
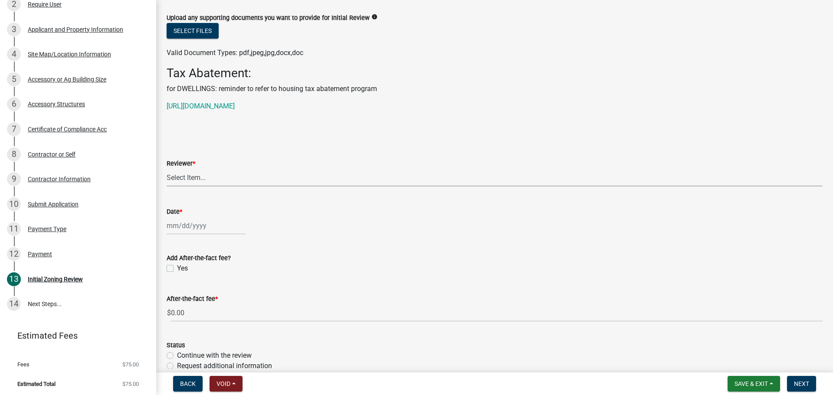
click at [209, 184] on select "Select Item... [PERSON_NAME] [PERSON_NAME] [PERSON_NAME] [PERSON_NAME] [PERSON_…" at bounding box center [495, 178] width 656 height 18
click at [167, 169] on select "Select Item... [PERSON_NAME] [PERSON_NAME] [PERSON_NAME] [PERSON_NAME] [PERSON_…" at bounding box center [495, 178] width 656 height 18
select select "d30c6f89-be7e-468b-bfd6-a0324d9e8ee6"
click at [208, 233] on div at bounding box center [206, 226] width 79 height 18
select select "9"
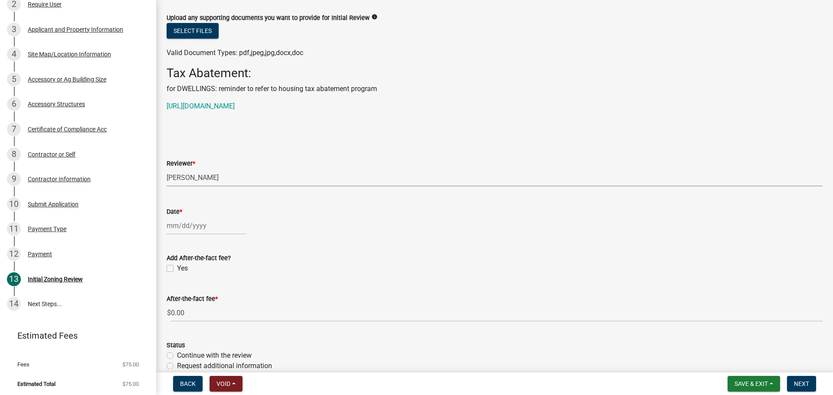
select select "2025"
drag, startPoint x: 234, startPoint y: 302, endPoint x: 265, endPoint y: 272, distance: 42.7
click at [234, 300] on div "19" at bounding box center [231, 300] width 14 height 14
type input "[DATE]"
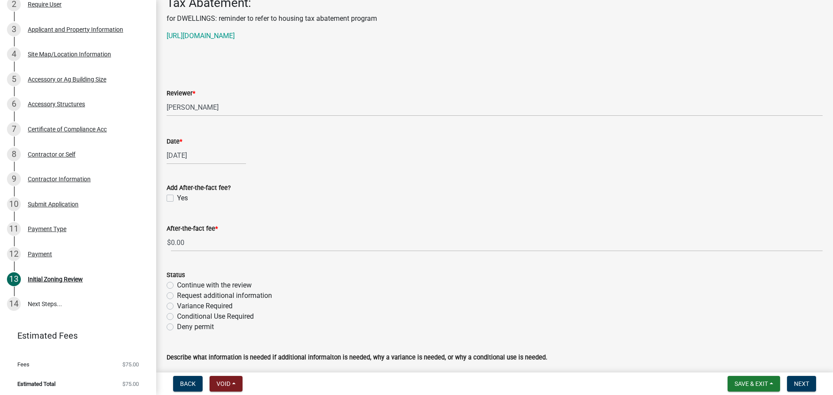
scroll to position [2401, 0]
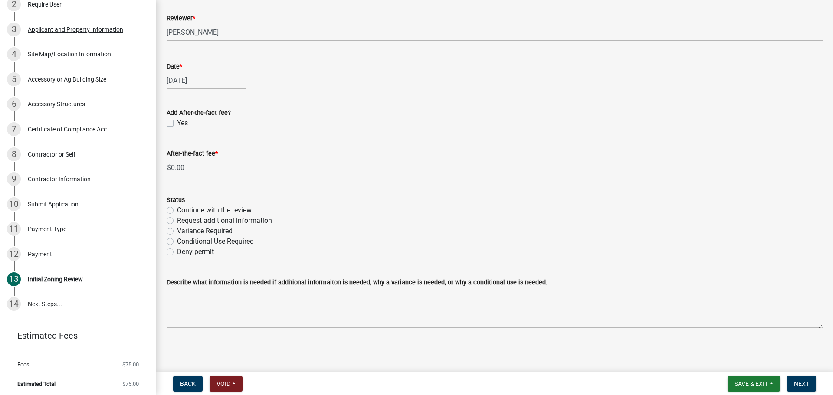
click at [177, 213] on label "Continue with the review" at bounding box center [214, 210] width 75 height 10
click at [177, 211] on input "Continue with the review" at bounding box center [180, 208] width 6 height 6
radio input "true"
click at [803, 392] on nav "Back Void Withdraw Lock Expire Void Save & Exit Save Save & Exit Next" at bounding box center [494, 384] width 677 height 23
click at [803, 389] on button "Next" at bounding box center [801, 384] width 29 height 16
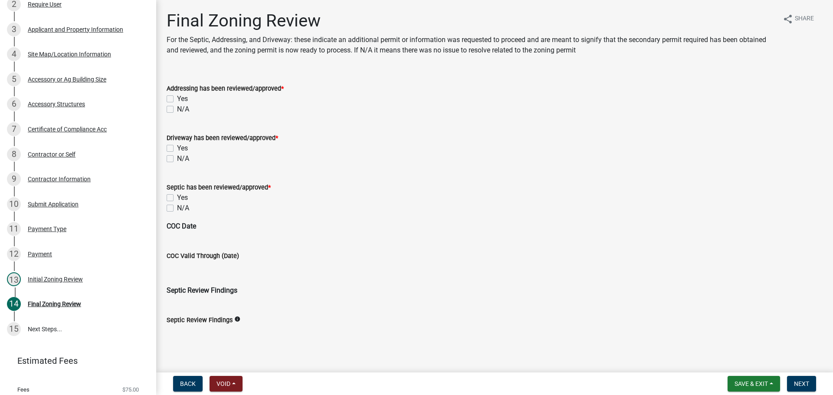
scroll to position [185, 0]
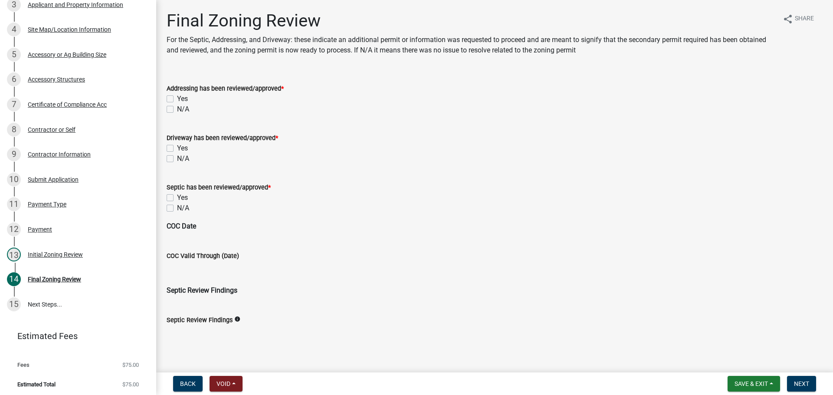
click at [177, 108] on label "N/A" at bounding box center [183, 109] width 12 height 10
click at [177, 108] on input "N/A" at bounding box center [180, 107] width 6 height 6
checkbox input "true"
checkbox input "false"
checkbox input "true"
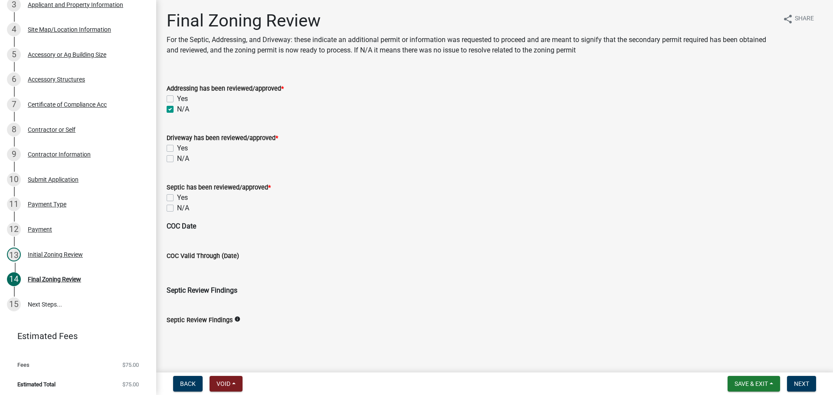
click at [177, 157] on label "N/A" at bounding box center [183, 159] width 12 height 10
click at [177, 157] on input "N/A" at bounding box center [180, 157] width 6 height 6
checkbox input "true"
checkbox input "false"
checkbox input "true"
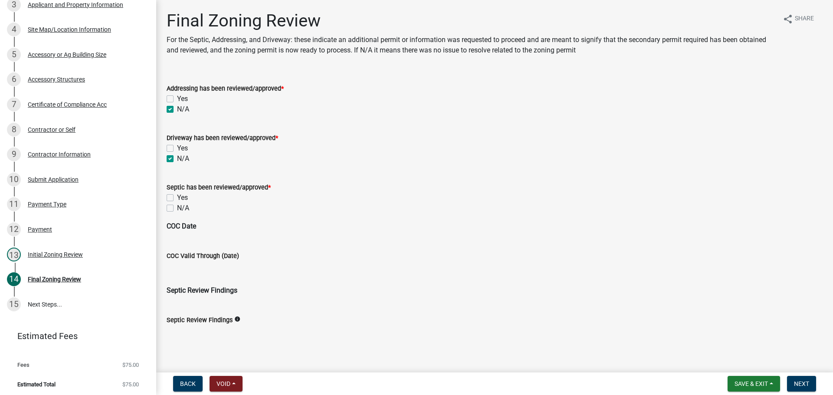
drag, startPoint x: 169, startPoint y: 198, endPoint x: 232, endPoint y: 204, distance: 63.2
click at [177, 198] on label "Yes" at bounding box center [182, 198] width 11 height 10
click at [177, 198] on input "Yes" at bounding box center [180, 196] width 6 height 6
checkbox input "true"
checkbox input "false"
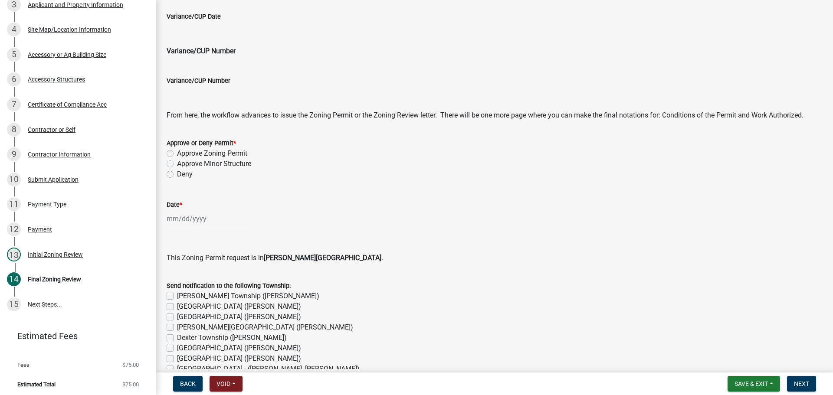
scroll to position [434, 0]
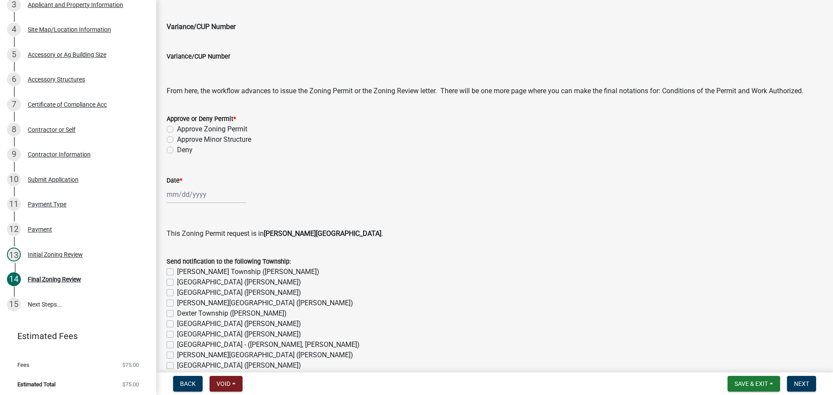
click at [177, 128] on label "Approve Zoning Permit" at bounding box center [212, 129] width 70 height 10
click at [177, 128] on input "Approve Zoning Permit" at bounding box center [180, 127] width 6 height 6
radio input "true"
click at [198, 197] on div at bounding box center [206, 195] width 79 height 18
select select "9"
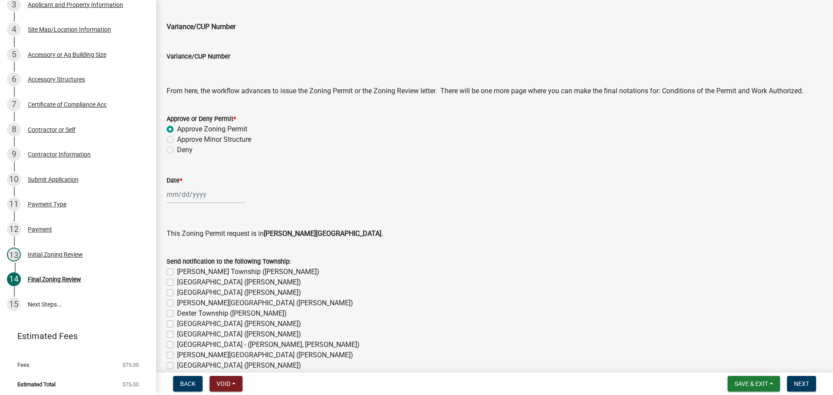
select select "2025"
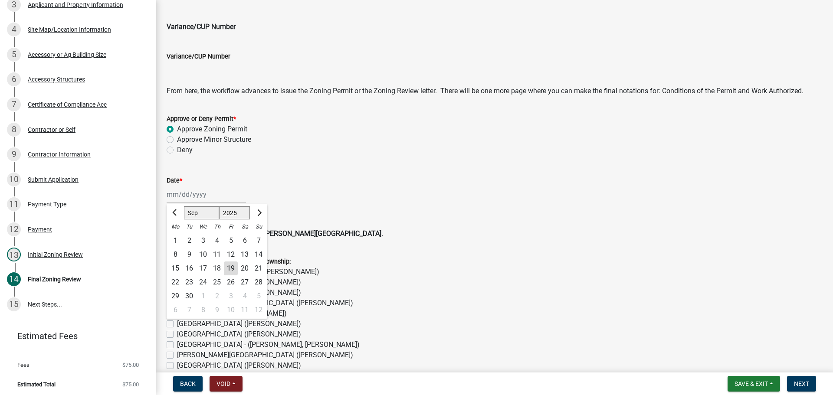
drag, startPoint x: 233, startPoint y: 269, endPoint x: 234, endPoint y: 252, distance: 17.4
click at [232, 269] on div "19" at bounding box center [231, 269] width 14 height 14
type input "[DATE]"
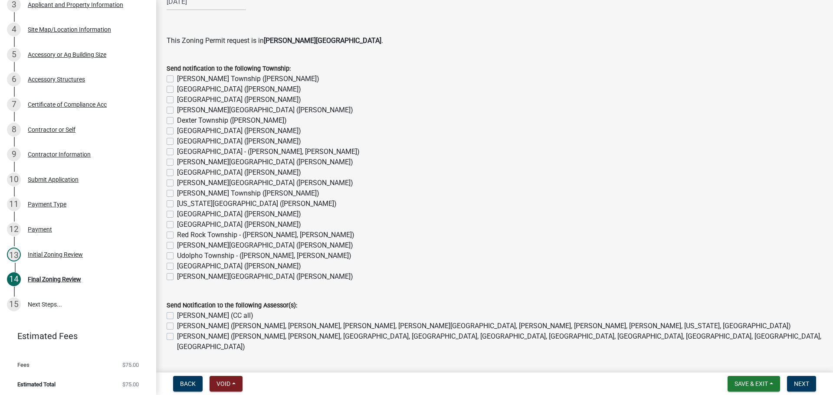
scroll to position [651, 0]
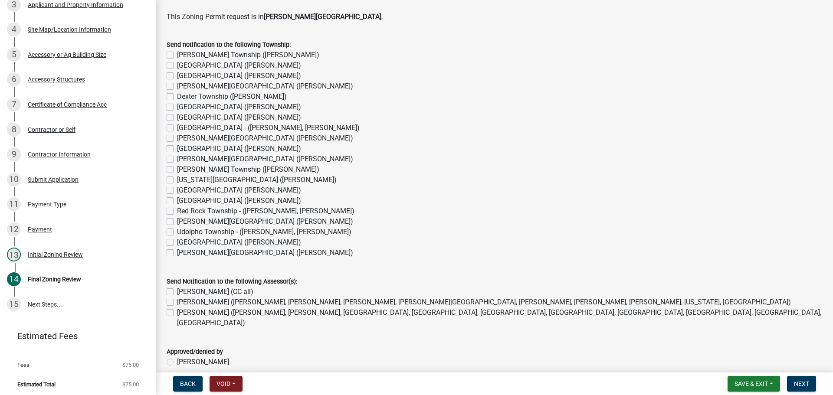
click at [177, 135] on label "[PERSON_NAME][GEOGRAPHIC_DATA] ([PERSON_NAME])" at bounding box center [265, 138] width 176 height 10
click at [177, 135] on input "[PERSON_NAME][GEOGRAPHIC_DATA] ([PERSON_NAME])" at bounding box center [180, 136] width 6 height 6
checkbox input "true"
checkbox input "false"
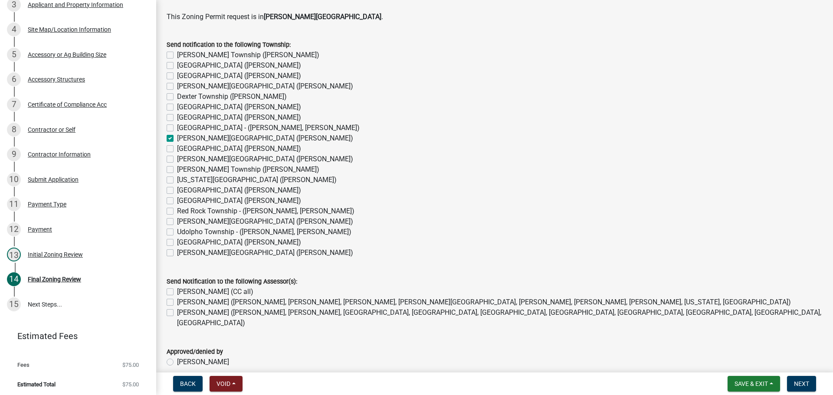
checkbox input "false"
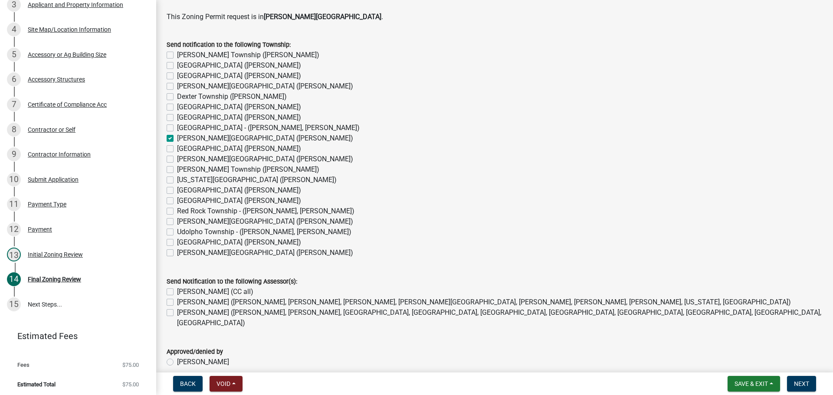
checkbox input "false"
checkbox input "true"
checkbox input "false"
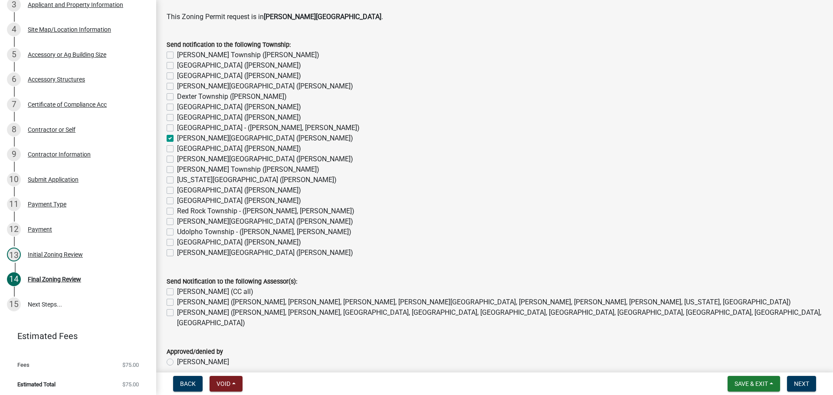
checkbox input "false"
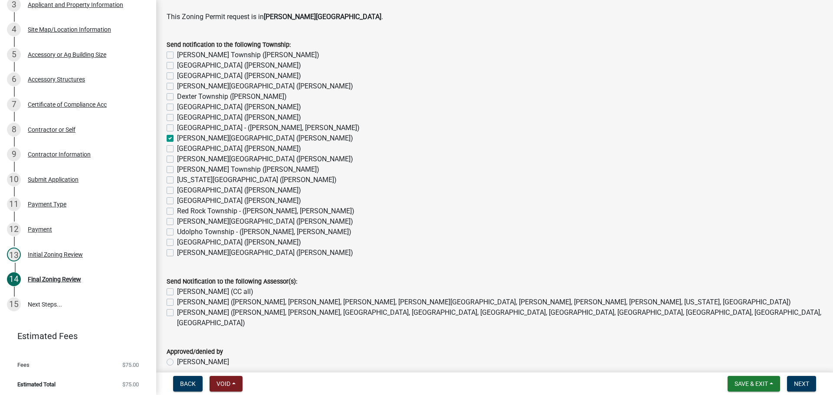
checkbox input "false"
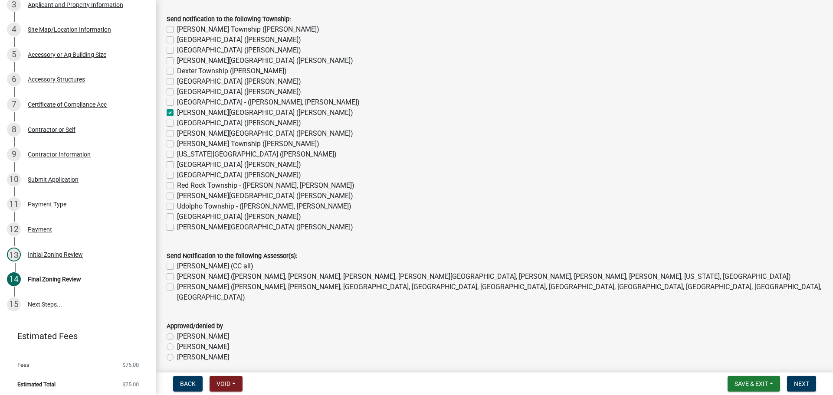
scroll to position [701, 0]
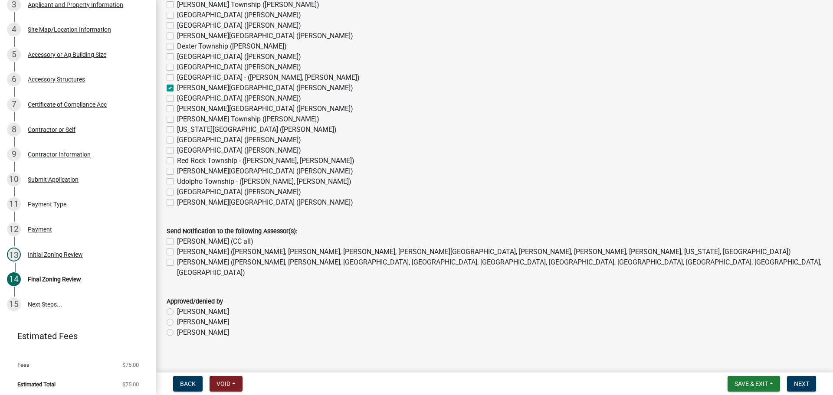
click at [177, 242] on label "[PERSON_NAME] (CC all)" at bounding box center [215, 241] width 76 height 10
click at [177, 242] on input "[PERSON_NAME] (CC all)" at bounding box center [180, 239] width 6 height 6
checkbox input "true"
checkbox input "false"
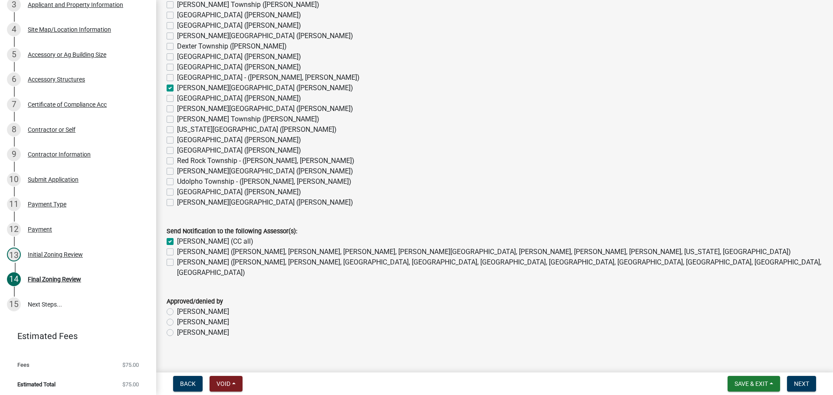
click at [177, 253] on label "[PERSON_NAME] ([PERSON_NAME], [PERSON_NAME], [PERSON_NAME], [PERSON_NAME][GEOGR…" at bounding box center [484, 252] width 614 height 10
click at [177, 252] on input "[PERSON_NAME] ([PERSON_NAME], [PERSON_NAME], [PERSON_NAME], [PERSON_NAME][GEOGR…" at bounding box center [180, 250] width 6 height 6
checkbox input "true"
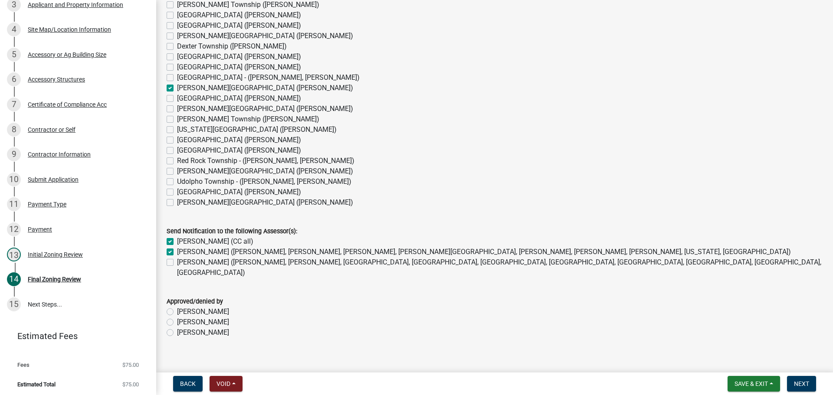
checkbox input "false"
click at [177, 328] on label "[PERSON_NAME]" at bounding box center [203, 333] width 52 height 10
click at [177, 328] on input "[PERSON_NAME]" at bounding box center [180, 331] width 6 height 6
radio input "true"
click at [797, 391] on button "Next" at bounding box center [801, 384] width 29 height 16
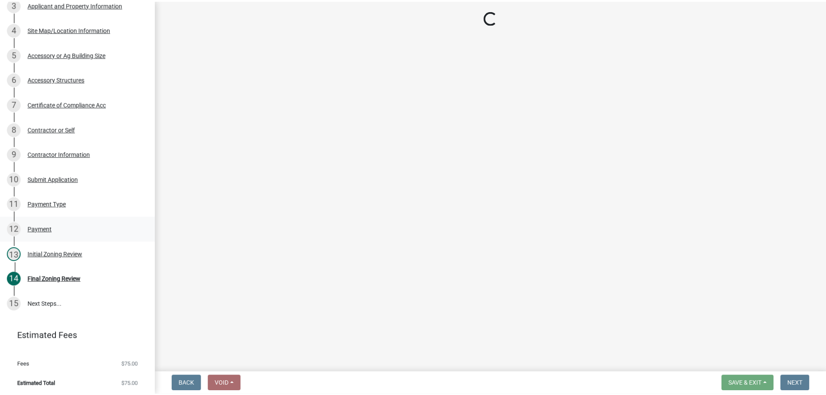
scroll to position [260, 0]
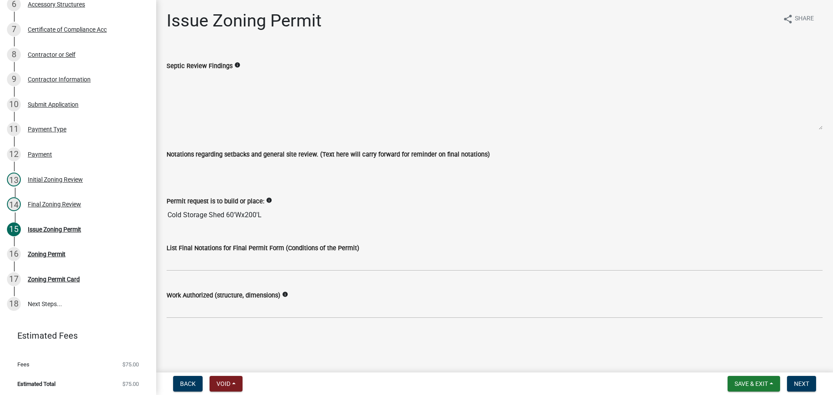
drag, startPoint x: 279, startPoint y: 219, endPoint x: 156, endPoint y: 216, distance: 123.7
click at [156, 216] on div "Mower County Zoning Permit 8190 Edit View Summary Notes 1 Parcel search 2 Requi…" at bounding box center [416, 197] width 833 height 395
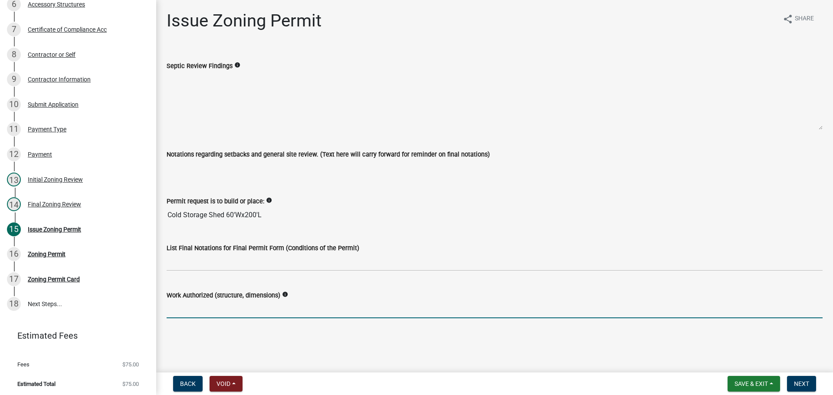
click at [228, 311] on input "Work Authorized (structure, dimensions)" at bounding box center [495, 310] width 656 height 18
paste input "Cold Storage Shed 60'Wx200'L"
type input "Cold Storage Shed 60'Wx200'L"
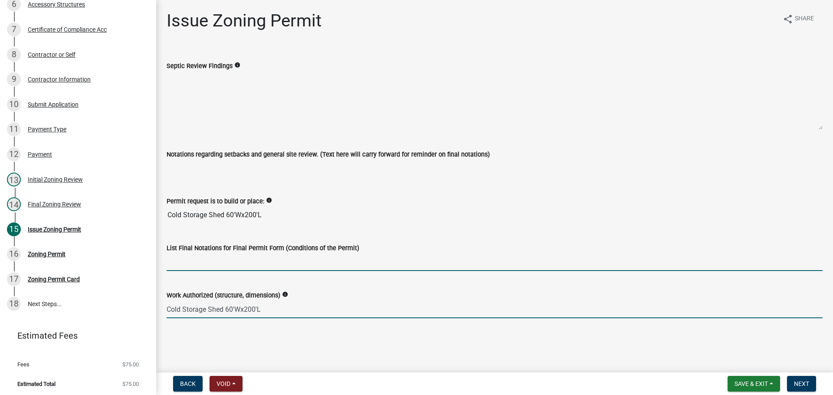
click at [218, 270] on input "List Final Notations for Final Permit Form (Conditions of the Permit)" at bounding box center [495, 262] width 656 height 18
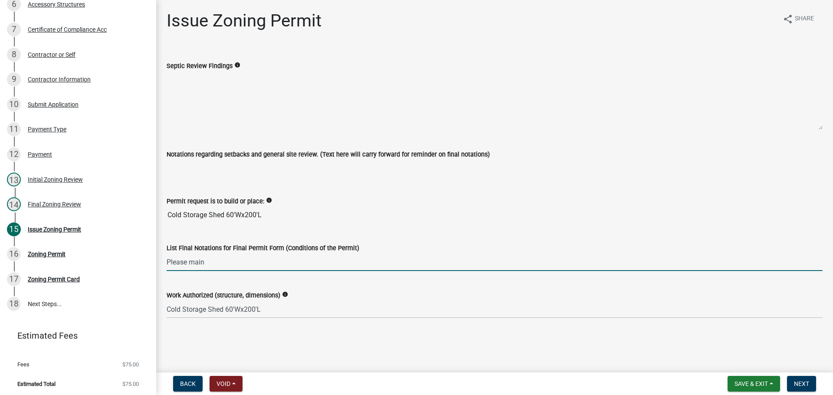
type input "Please maintain all required property setbacks"
click at [800, 382] on span "Next" at bounding box center [801, 383] width 15 height 7
